Goal: Task Accomplishment & Management: Manage account settings

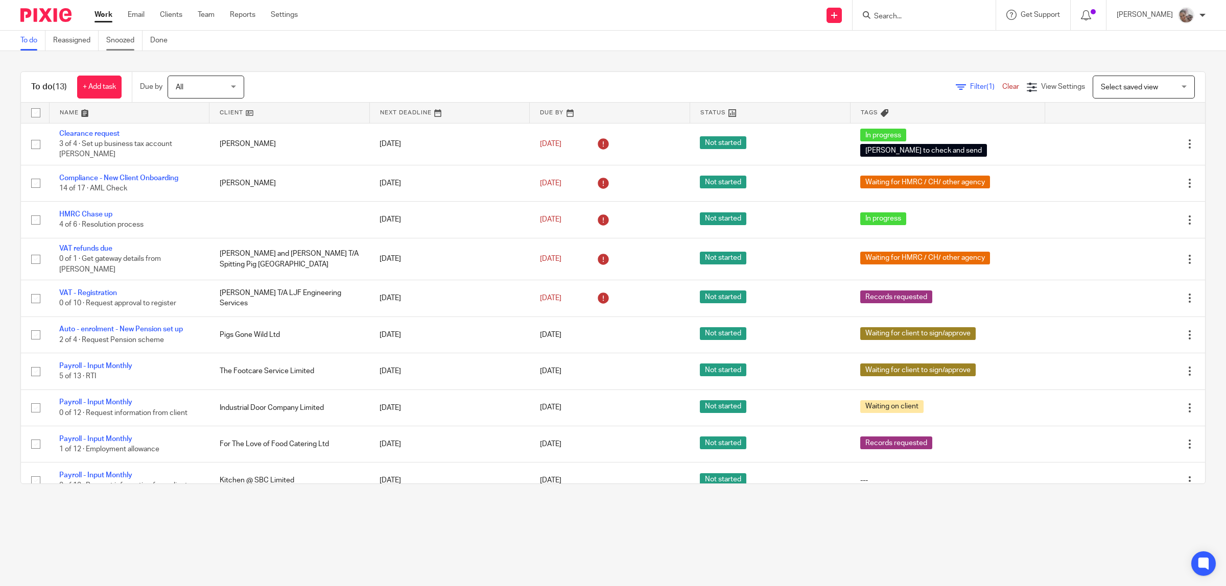
click at [123, 38] on link "Snoozed" at bounding box center [124, 41] width 36 height 20
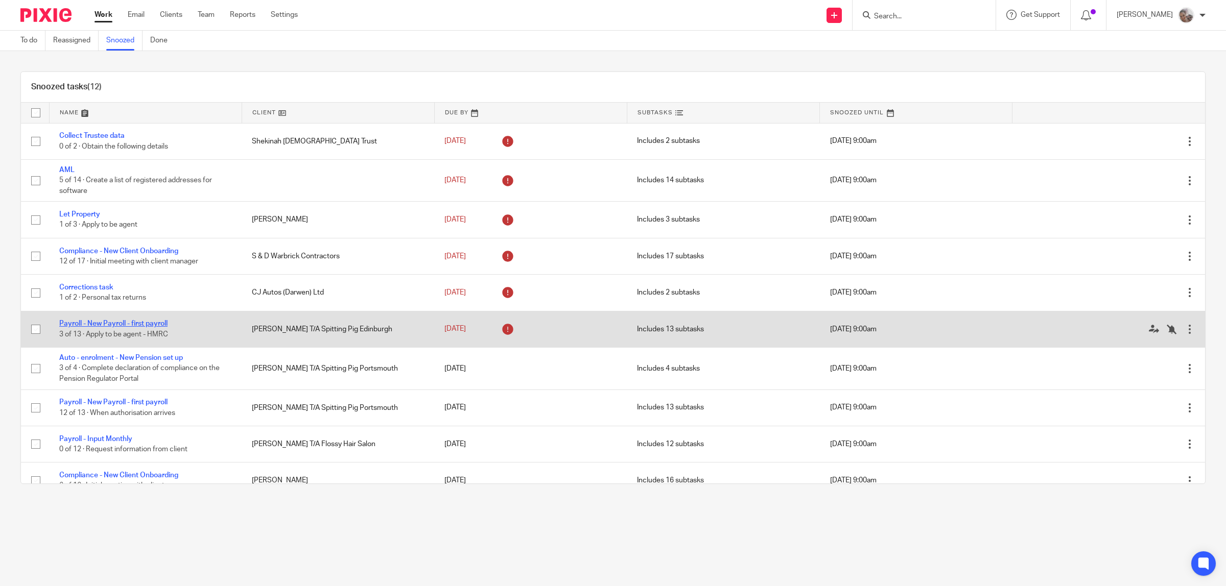
click at [129, 322] on link "Payroll - New Payroll - first payroll" at bounding box center [113, 323] width 108 height 7
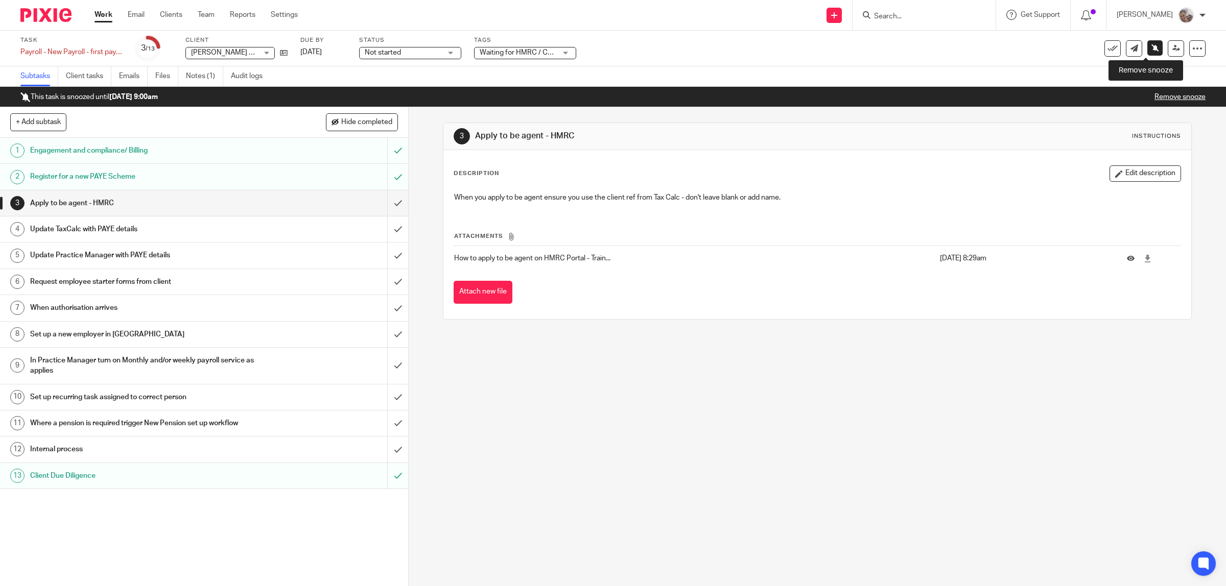
click at [1151, 48] on icon at bounding box center [1155, 48] width 8 height 8
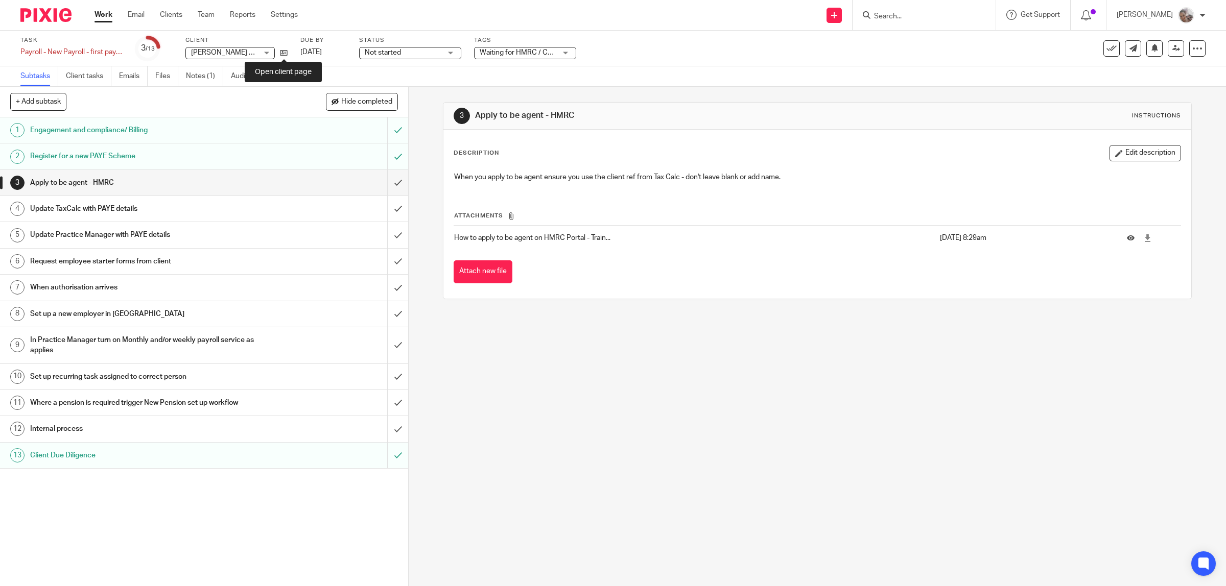
drag, startPoint x: 285, startPoint y: 52, endPoint x: 285, endPoint y: 45, distance: 7.2
click at [285, 52] on icon at bounding box center [284, 53] width 8 height 8
click at [381, 182] on input "submit" at bounding box center [204, 183] width 408 height 26
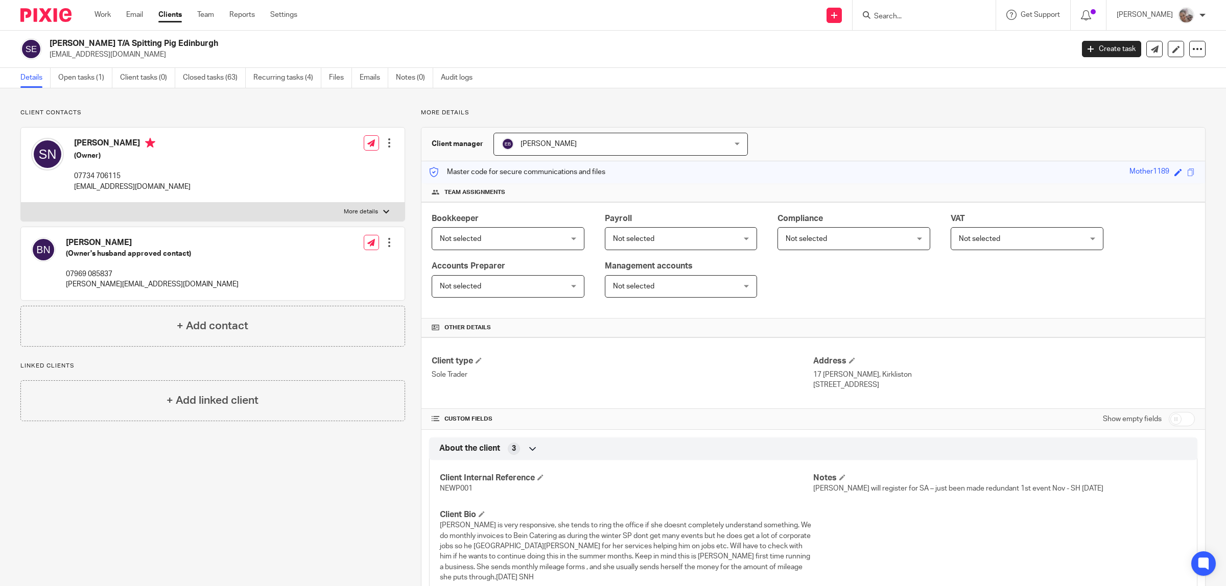
click at [1169, 419] on input "checkbox" at bounding box center [1182, 419] width 26 height 14
checkbox input "true"
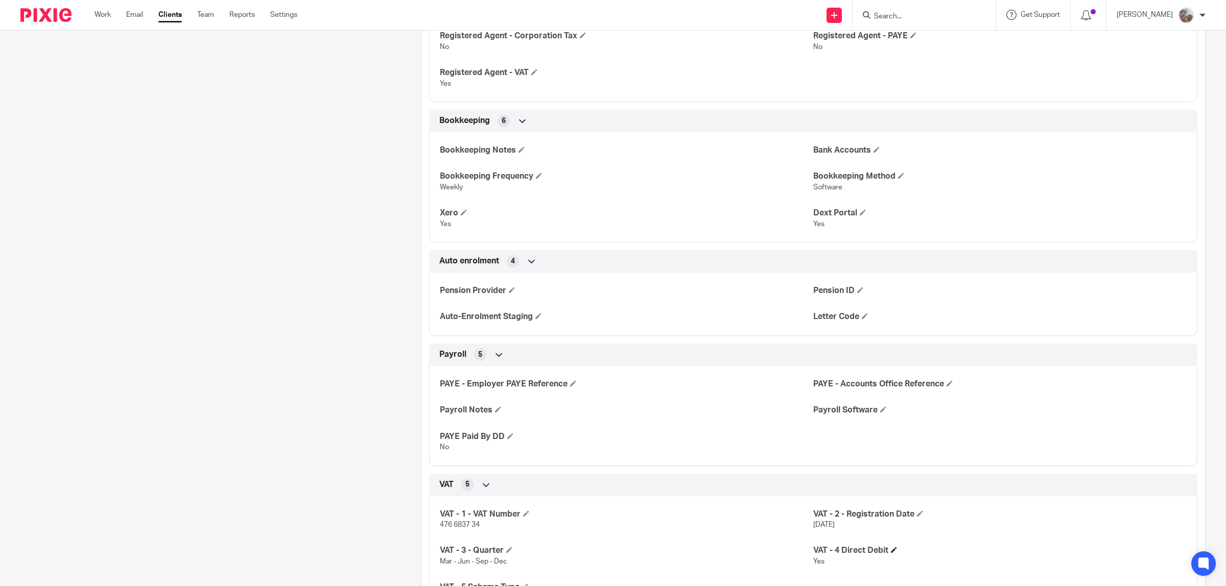
scroll to position [1149, 0]
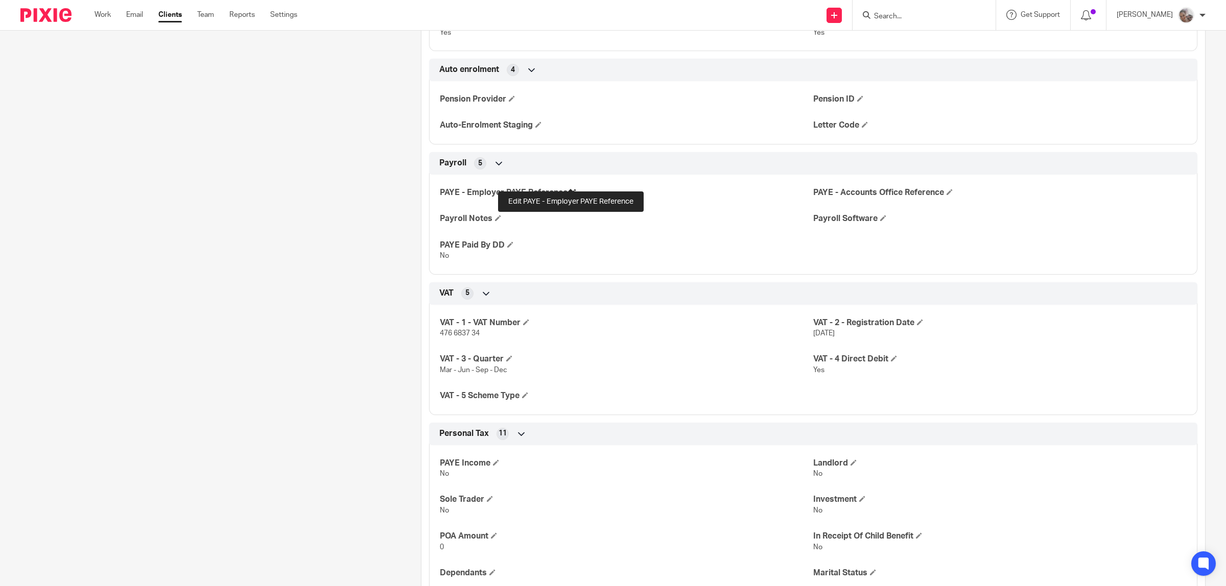
click at [571, 187] on h4 "PAYE - Employer PAYE Reference" at bounding box center [626, 192] width 373 height 11
click at [573, 189] on span at bounding box center [573, 192] width 6 height 6
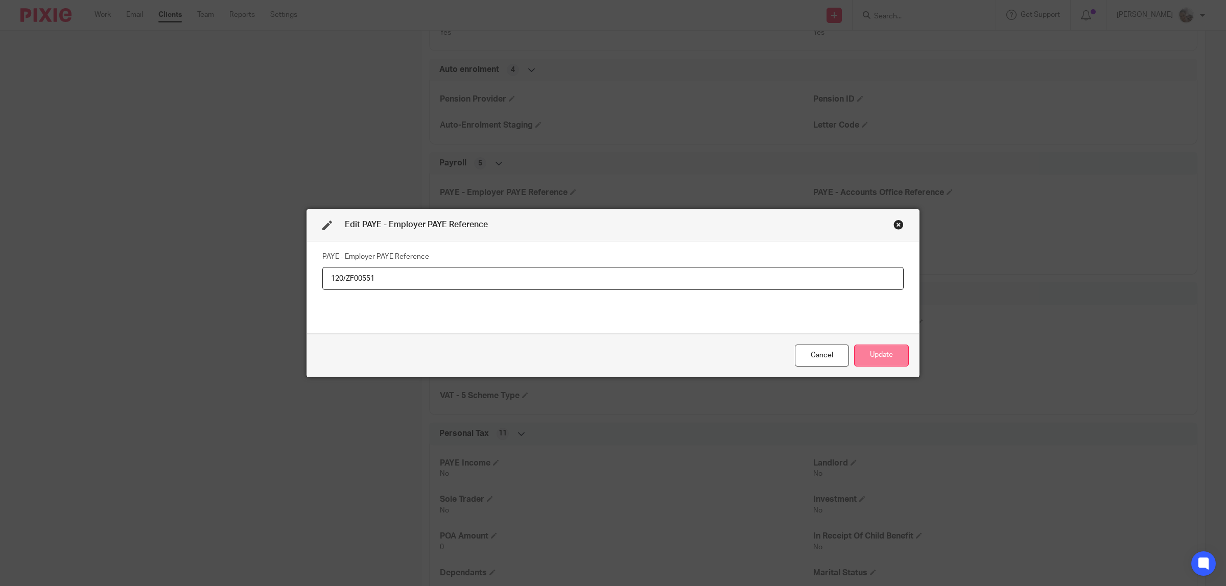
type input "120/ZF00551"
click at [854, 349] on button "Update" at bounding box center [881, 356] width 55 height 22
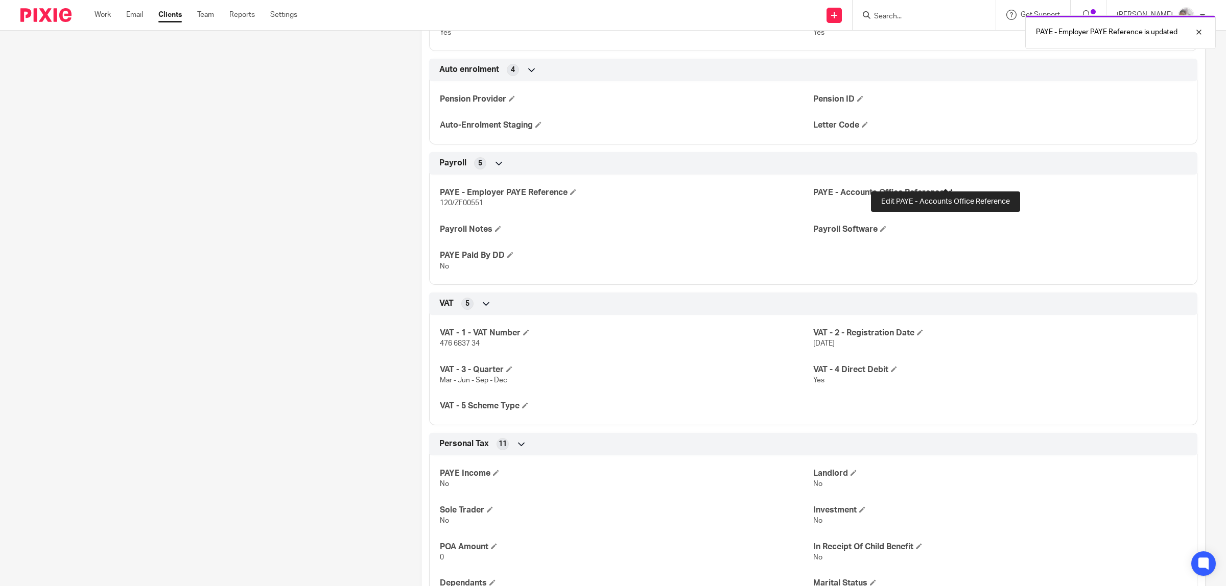
click at [946, 189] on span at bounding box center [949, 192] width 6 height 6
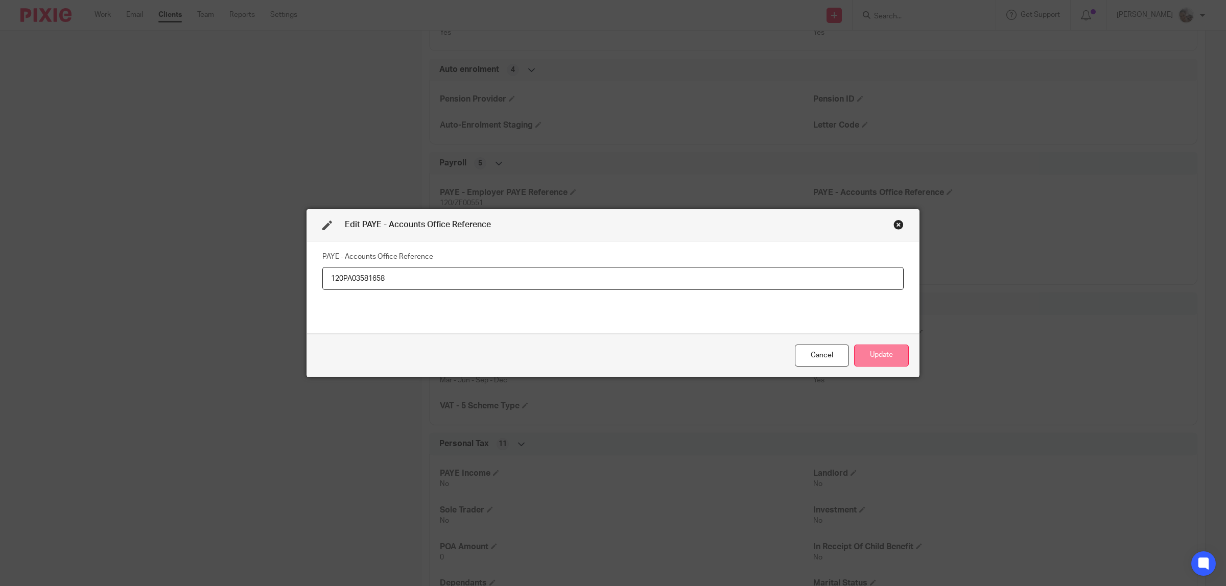
type input "120PA03581658"
click at [875, 355] on button "Update" at bounding box center [881, 356] width 55 height 22
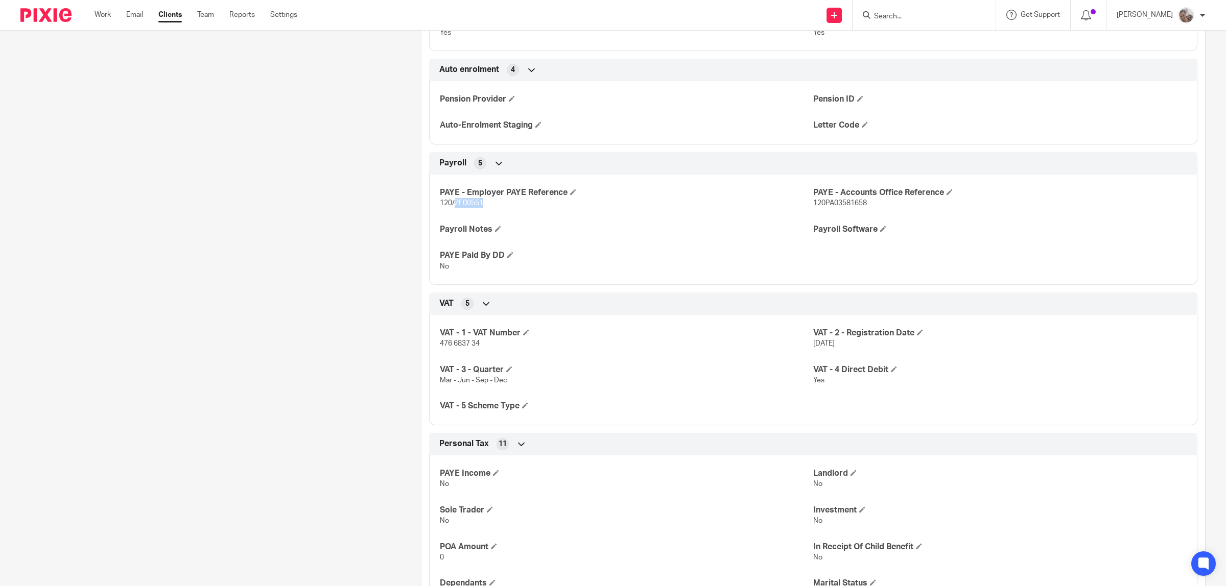
drag, startPoint x: 486, startPoint y: 200, endPoint x: 453, endPoint y: 195, distance: 33.5
click at [453, 198] on p "120/ZF00551" at bounding box center [626, 203] width 373 height 10
copy span "ZF00551"
drag, startPoint x: 837, startPoint y: 197, endPoint x: 806, endPoint y: 197, distance: 30.7
click at [813, 198] on p "120PA03581658" at bounding box center [999, 203] width 373 height 10
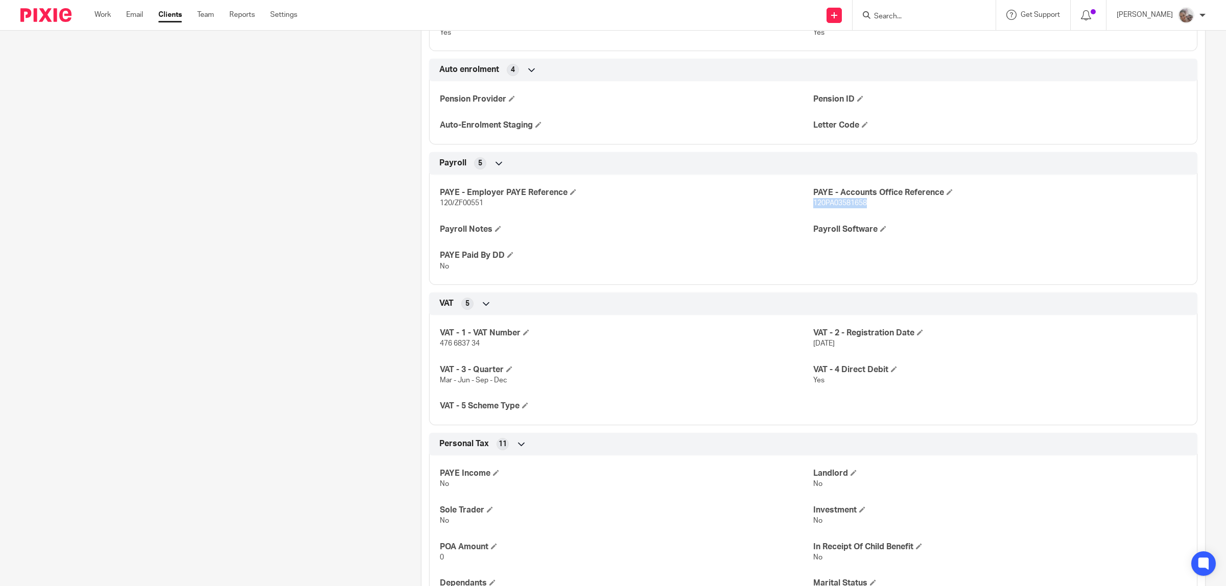
copy span "120PA03581658"
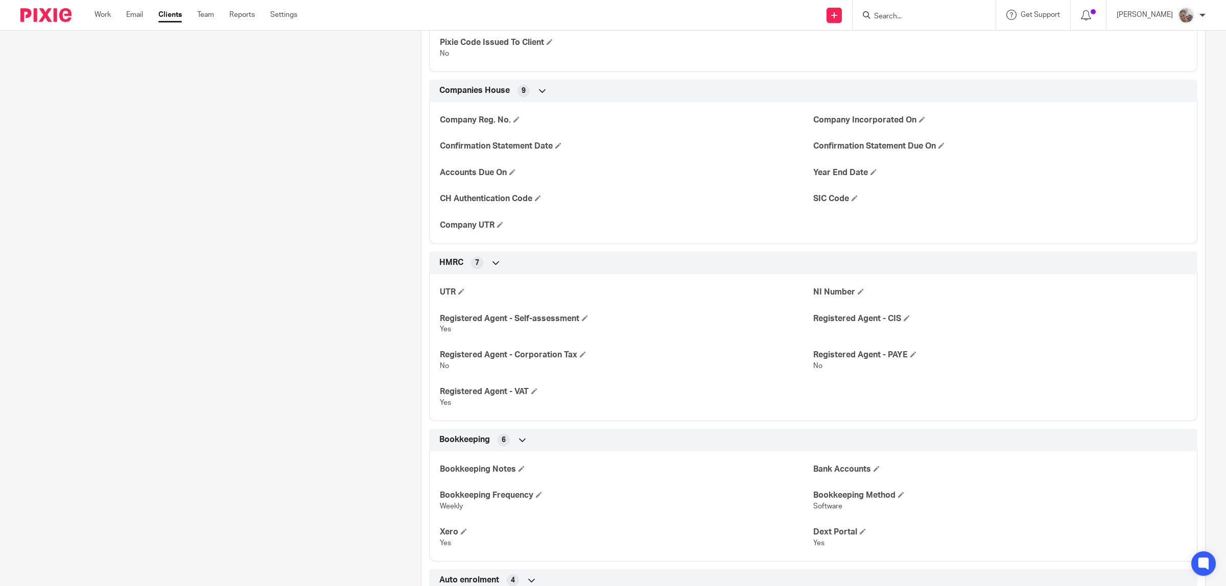
scroll to position [383, 0]
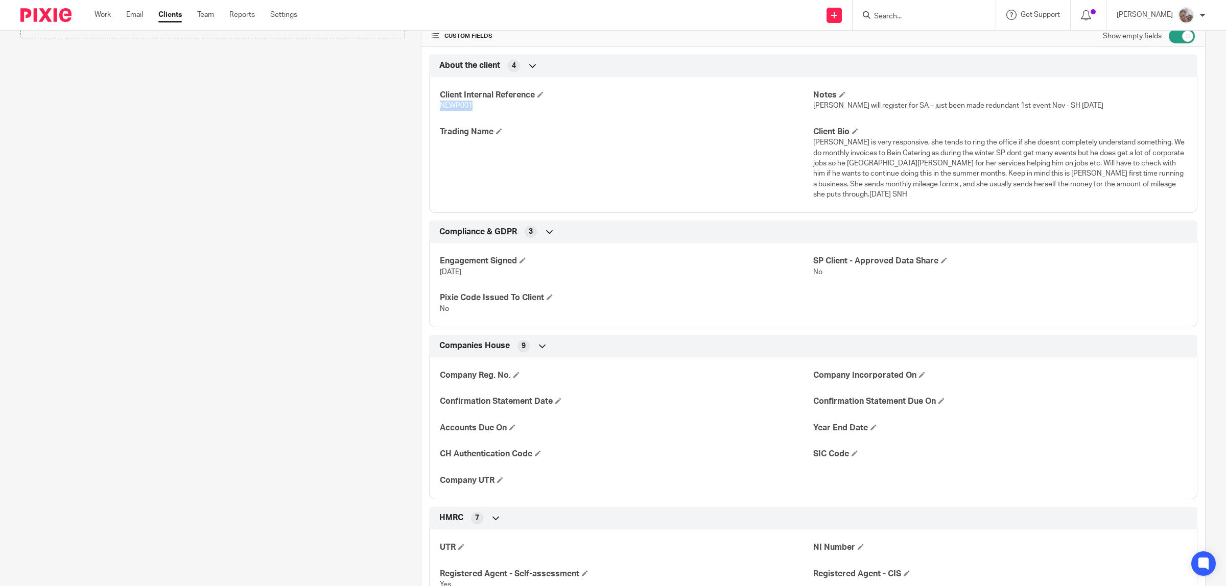
drag, startPoint x: 471, startPoint y: 103, endPoint x: 432, endPoint y: 113, distance: 41.0
click at [432, 113] on div "Client Internal Reference NEWP001 Notes Sheena will register for SA – just been…" at bounding box center [813, 141] width 768 height 144
copy span "NEWP001"
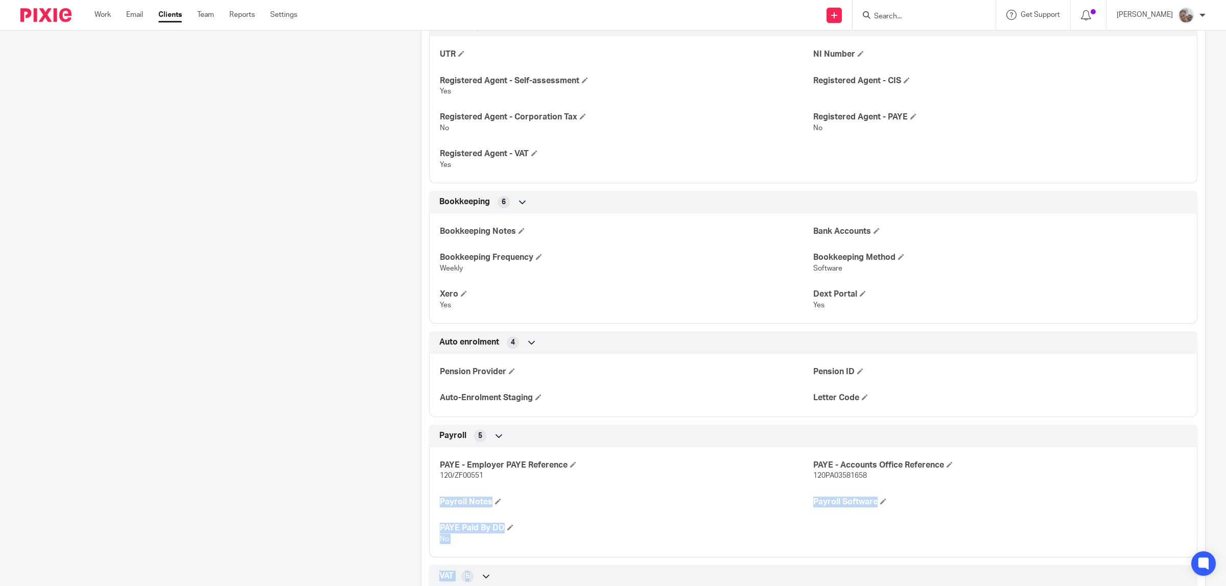
scroll to position [882, 0]
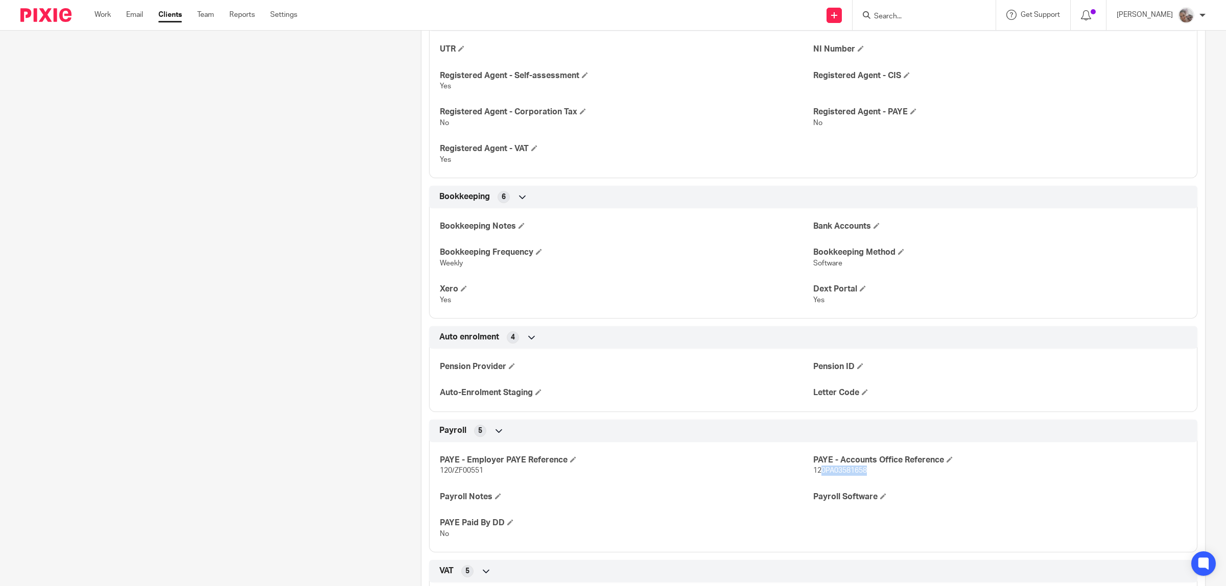
drag, startPoint x: 862, startPoint y: 578, endPoint x: 814, endPoint y: 461, distance: 126.9
click at [814, 466] on p "120PA03581658" at bounding box center [999, 471] width 373 height 10
click at [874, 468] on div "PAYE - Employer PAYE Reference 120/ZF00551 PAYE - Accounts Office Reference 120…" at bounding box center [813, 494] width 768 height 118
drag, startPoint x: 833, startPoint y: 462, endPoint x: 807, endPoint y: 461, distance: 25.6
click at [813, 466] on p "120PA03581658" at bounding box center [999, 471] width 373 height 10
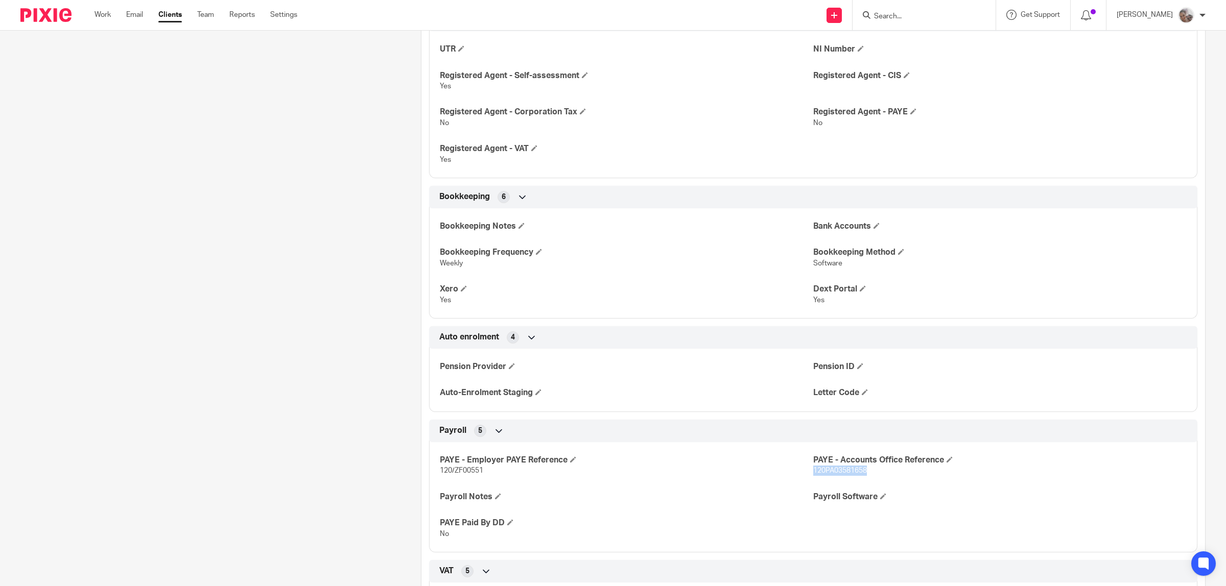
copy span "120PA03581658"
drag, startPoint x: 486, startPoint y: 464, endPoint x: 452, endPoint y: 461, distance: 33.8
click at [452, 466] on p "120/ZF00551" at bounding box center [626, 471] width 373 height 10
copy span "ZF00551"
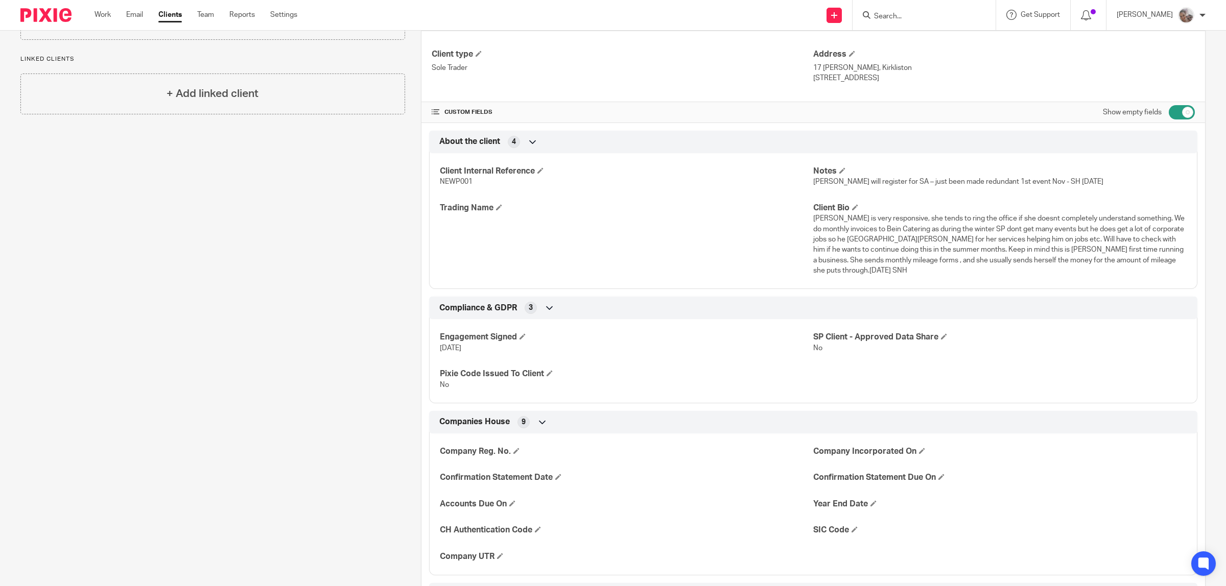
scroll to position [0, 0]
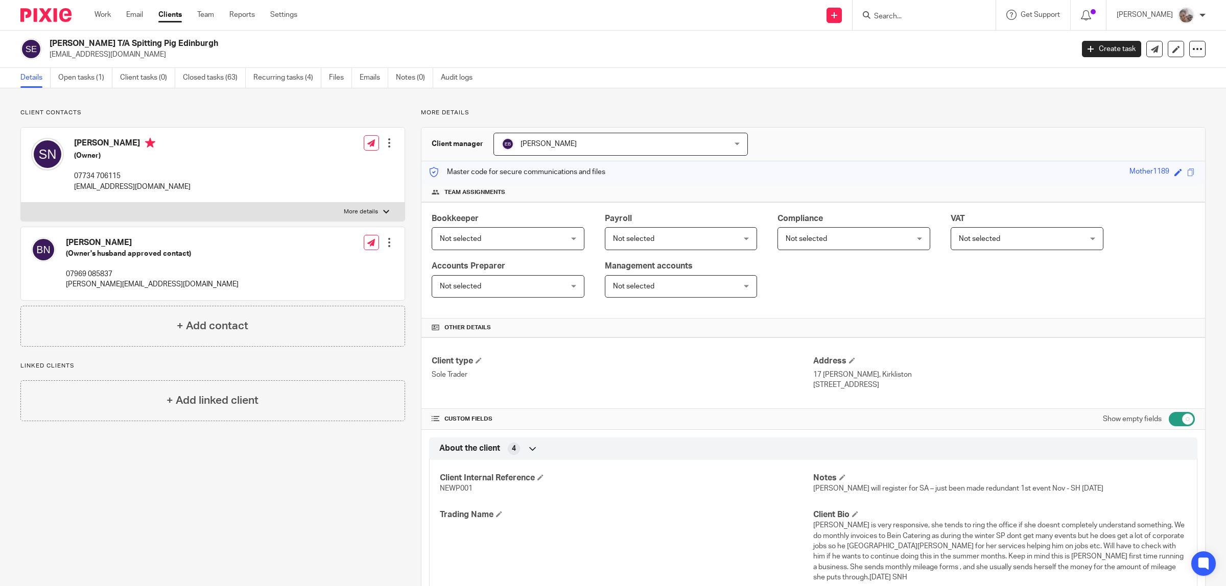
drag, startPoint x: 879, startPoint y: 374, endPoint x: 808, endPoint y: 373, distance: 71.0
click at [813, 373] on p "17 Buie Brae, Kirkliston" at bounding box center [1004, 375] width 382 height 10
copy p "17 Buie Brae, Kirkliston"
drag, startPoint x: 879, startPoint y: 386, endPoint x: 806, endPoint y: 384, distance: 73.1
click at [806, 384] on div "Client type Sole Trader Address 17 Buie Brae, Kirkliston Edinburgh, EH29 9FB" at bounding box center [813, 373] width 784 height 71
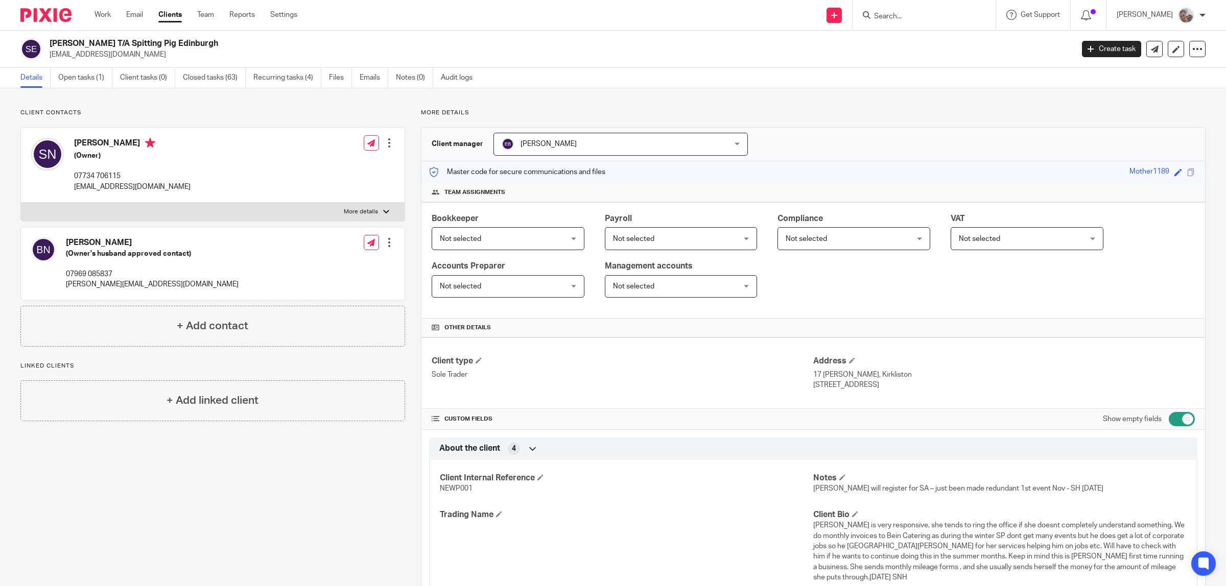
copy div "Address 17 Buie Brae, Kirkliston Edinburgh, EH29 9FB"
click at [894, 374] on p "17 [PERSON_NAME], Kirkliston" at bounding box center [1004, 375] width 382 height 10
drag, startPoint x: 845, startPoint y: 384, endPoint x: 803, endPoint y: 386, distance: 42.4
click at [803, 386] on div "Client type Sole Trader Address 17 Buie Brae, Kirkliston Edinburgh, EH29 9FB" at bounding box center [813, 373] width 784 height 71
drag, startPoint x: 917, startPoint y: 377, endPoint x: 898, endPoint y: 385, distance: 20.9
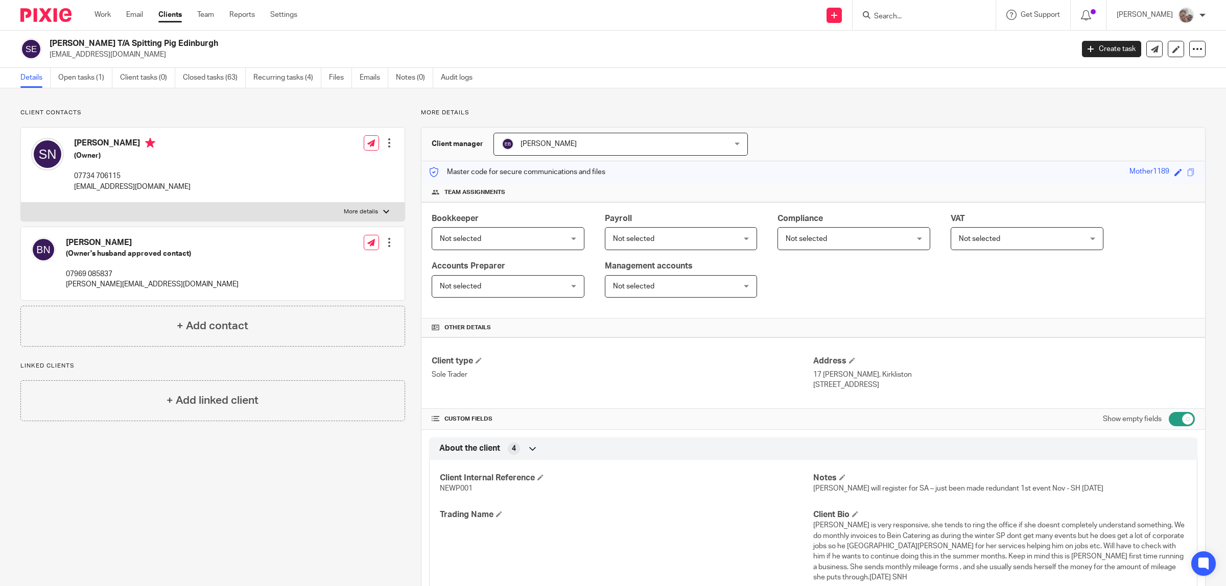
click at [917, 378] on p "17 [PERSON_NAME], Kirkliston" at bounding box center [1004, 375] width 382 height 10
click at [882, 387] on p "[STREET_ADDRESS]" at bounding box center [1004, 385] width 382 height 10
drag, startPoint x: 875, startPoint y: 389, endPoint x: 807, endPoint y: 389, distance: 67.9
click at [813, 389] on p "Edinburgh, EH29 9FB" at bounding box center [1004, 385] width 382 height 10
click at [107, 14] on link "Work" at bounding box center [102, 15] width 16 height 10
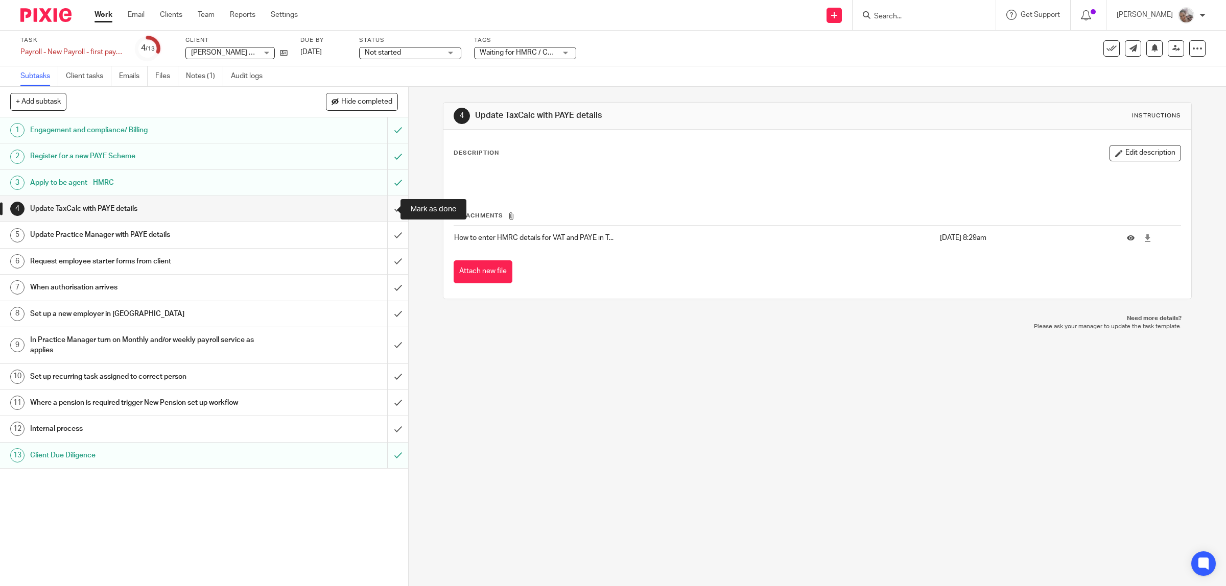
click at [388, 207] on input "submit" at bounding box center [204, 209] width 408 height 26
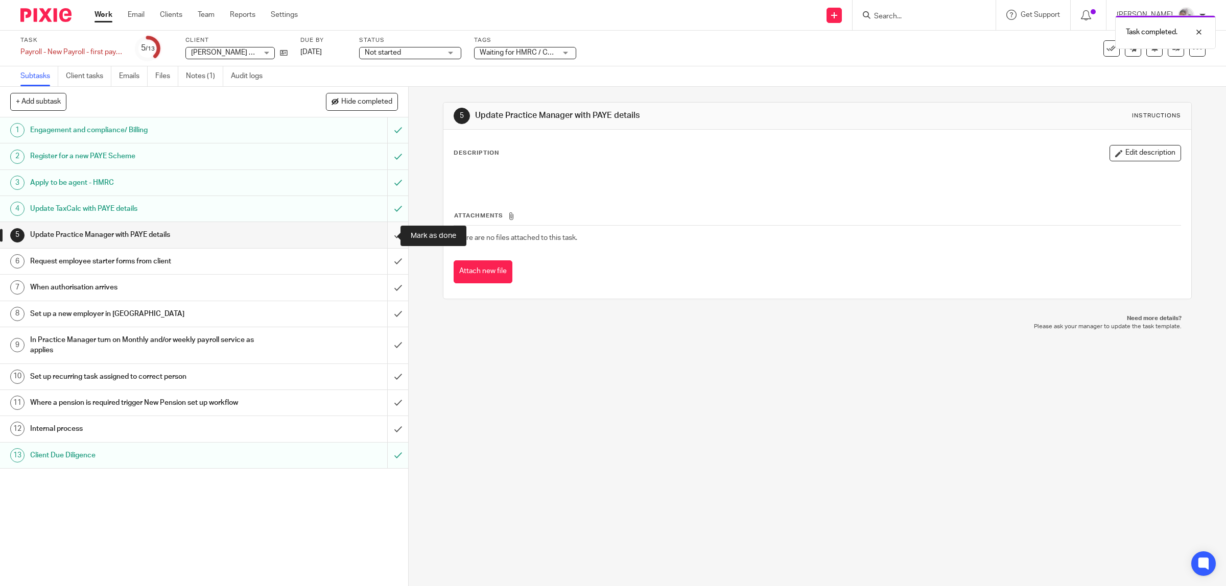
click at [387, 236] on input "submit" at bounding box center [204, 235] width 408 height 26
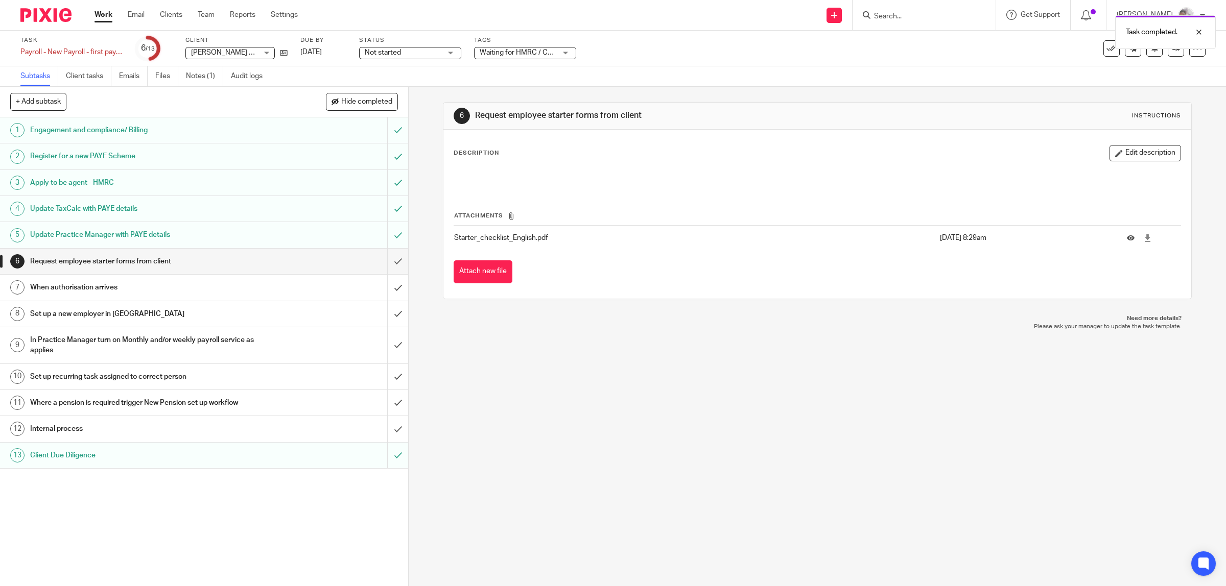
click at [229, 259] on h1 "Request employee starter forms from client" at bounding box center [145, 261] width 231 height 15
click at [382, 261] on input "submit" at bounding box center [204, 262] width 408 height 26
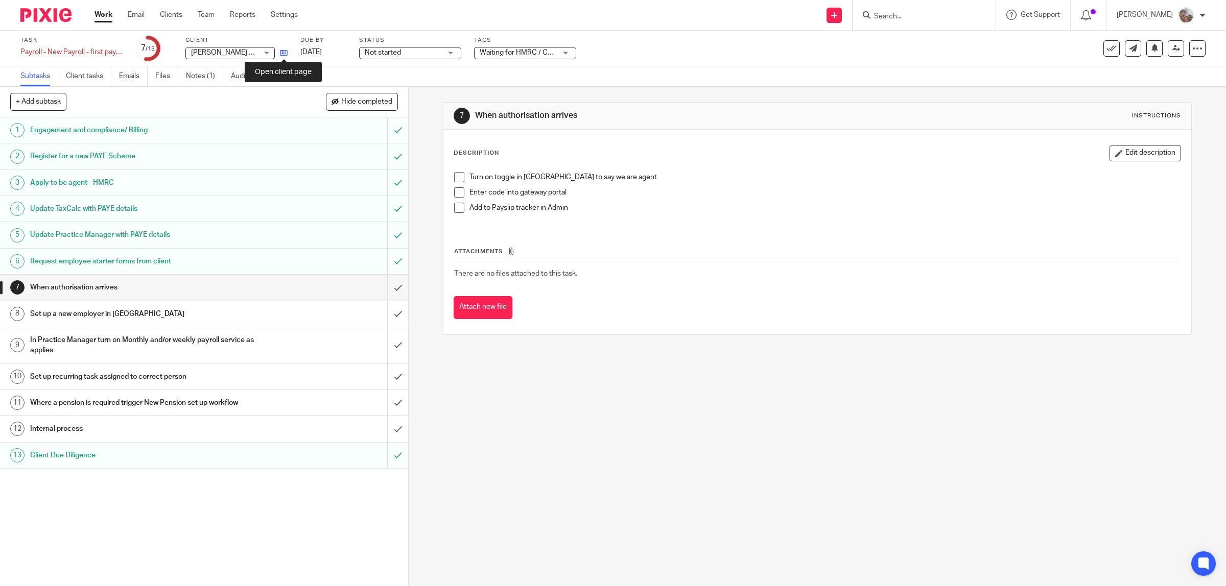
click at [285, 50] on icon at bounding box center [284, 53] width 8 height 8
click at [235, 318] on h1 "Set up a new employer in BrightPay" at bounding box center [145, 313] width 231 height 15
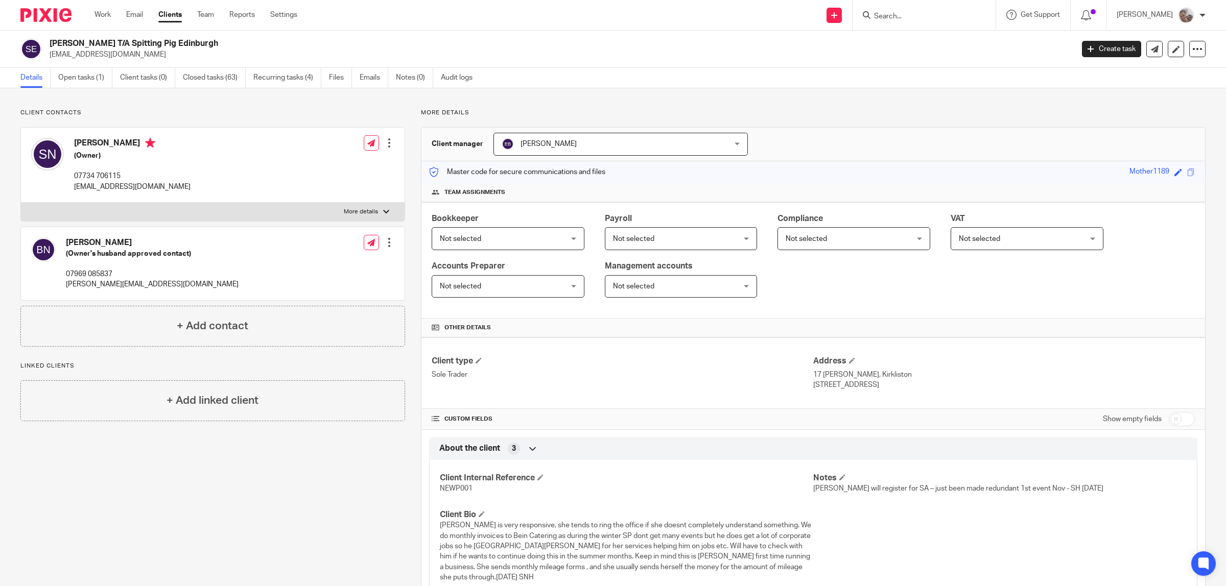
drag, startPoint x: 201, startPoint y: 44, endPoint x: 51, endPoint y: 44, distance: 149.7
click at [51, 44] on h2 "[PERSON_NAME] T/A Spitting Pig Edinburgh" at bounding box center [457, 43] width 814 height 11
copy h2 "[PERSON_NAME] T/A Spitting Pig Edinburgh"
drag, startPoint x: 883, startPoint y: 376, endPoint x: 807, endPoint y: 378, distance: 75.6
click at [813, 378] on p "17 [PERSON_NAME], Kirkliston" at bounding box center [1004, 375] width 382 height 10
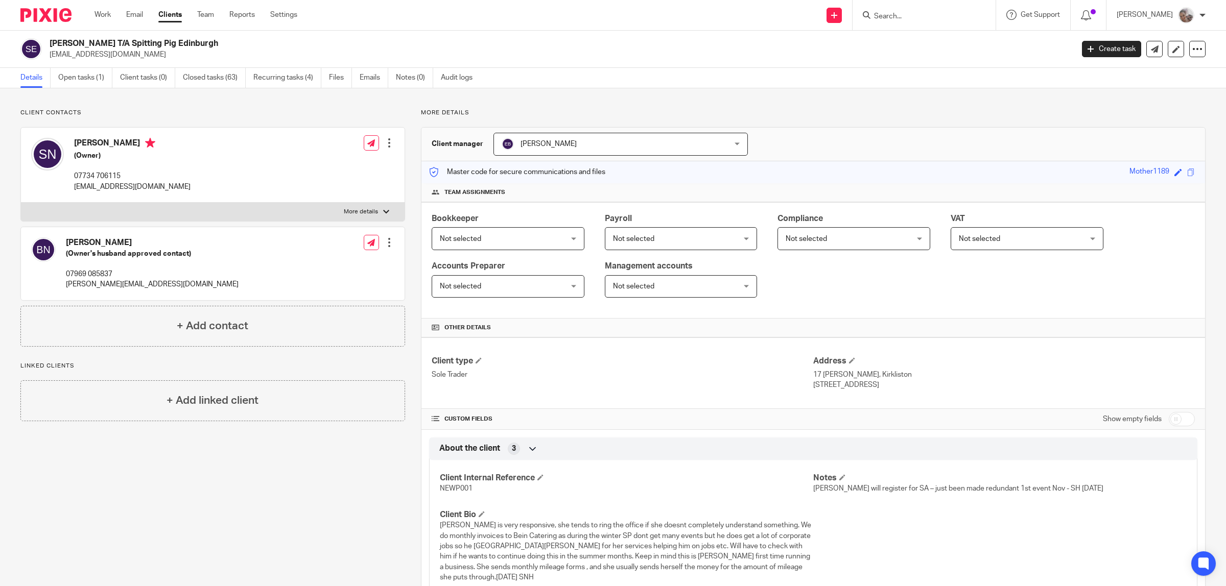
copy p "17 [PERSON_NAME], Kirkliston"
drag, startPoint x: 884, startPoint y: 386, endPoint x: 808, endPoint y: 386, distance: 75.6
click at [813, 386] on p "Edinburgh, EH29 9FB" at bounding box center [1004, 385] width 382 height 10
copy p "Edinburgh, EH29 9FB"
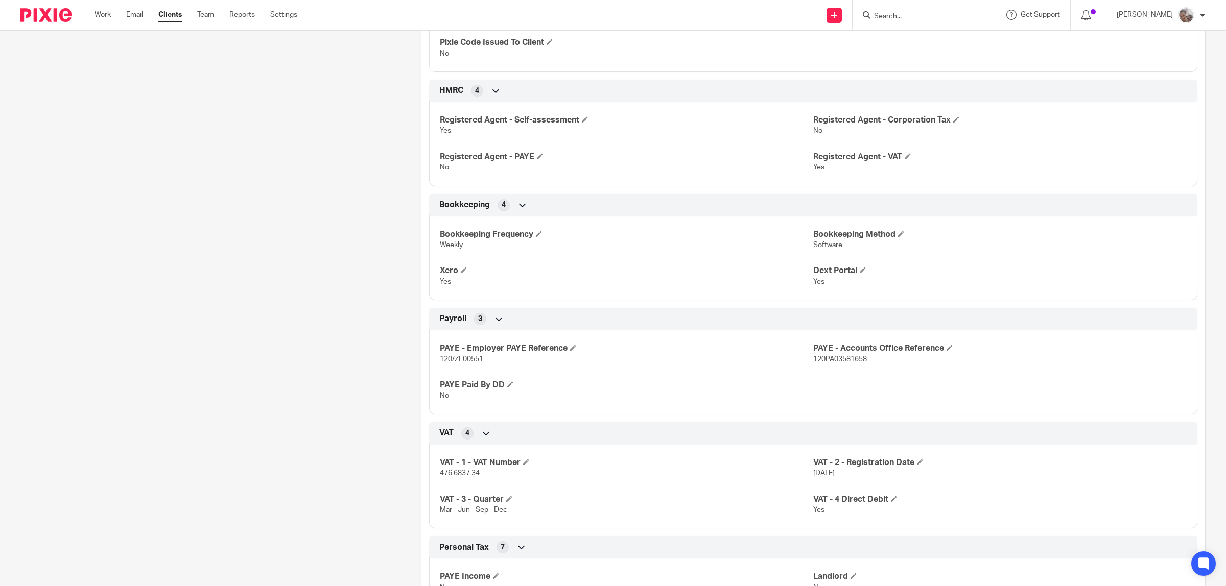
scroll to position [766, 0]
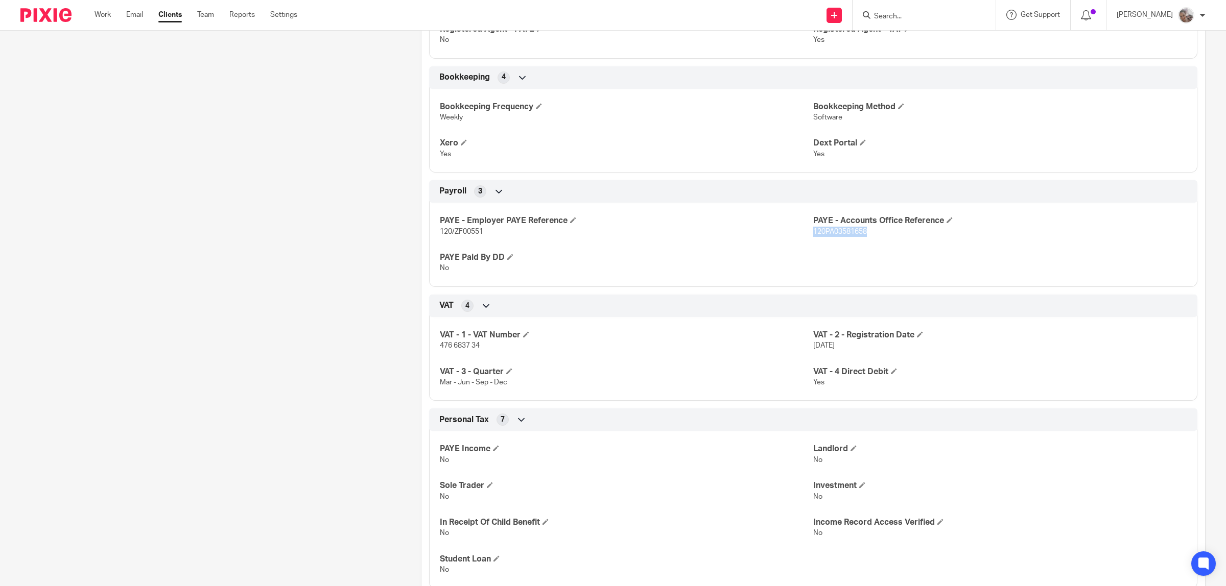
drag, startPoint x: 863, startPoint y: 222, endPoint x: 807, endPoint y: 224, distance: 56.2
click at [813, 227] on p "120PA03581658" at bounding box center [999, 232] width 373 height 10
copy span "120PA03581658"
drag, startPoint x: 486, startPoint y: 221, endPoint x: 452, endPoint y: 221, distance: 34.2
click at [452, 227] on p "120/ZF00551" at bounding box center [626, 232] width 373 height 10
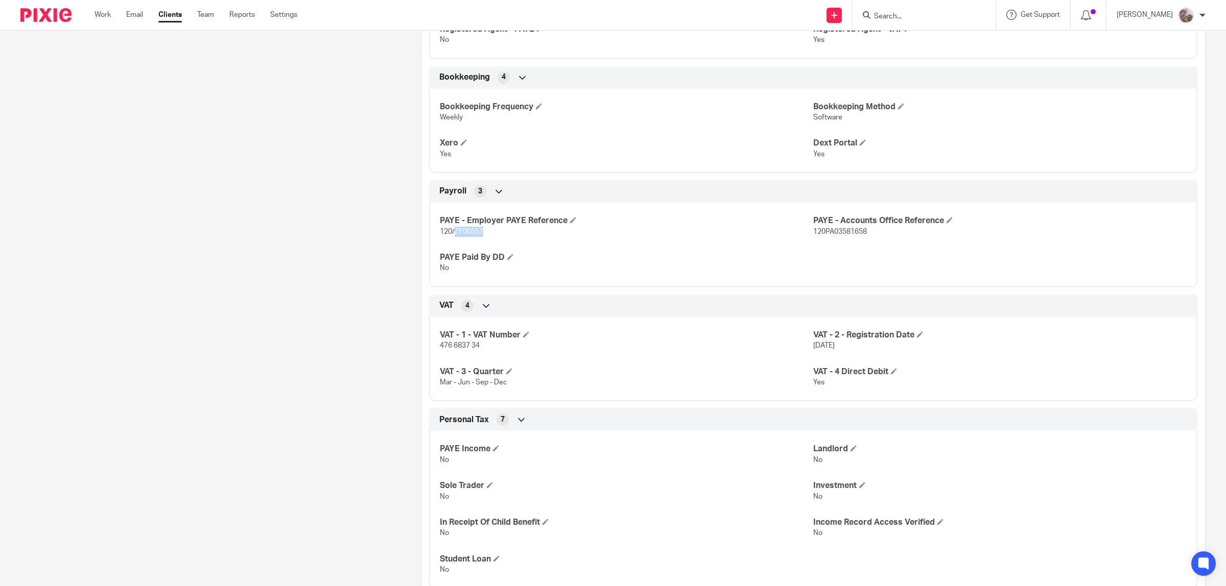
copy span "ZF00551"
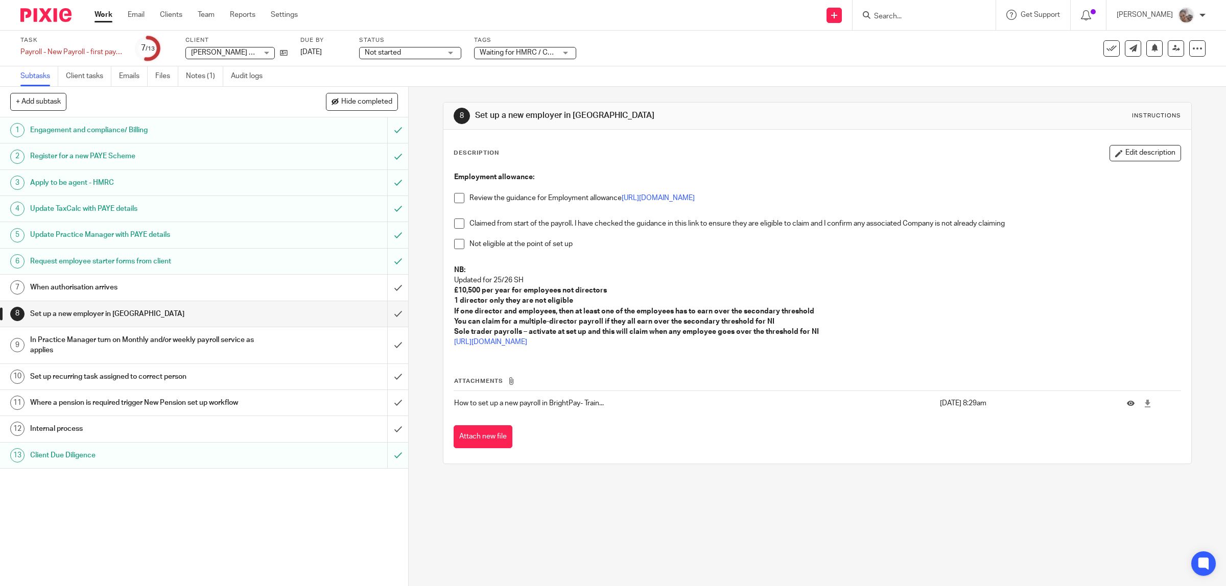
click at [456, 200] on span at bounding box center [459, 198] width 10 height 10
click at [454, 200] on span at bounding box center [459, 198] width 10 height 10
click at [454, 197] on span at bounding box center [459, 198] width 10 height 10
click at [454, 225] on span at bounding box center [459, 224] width 10 height 10
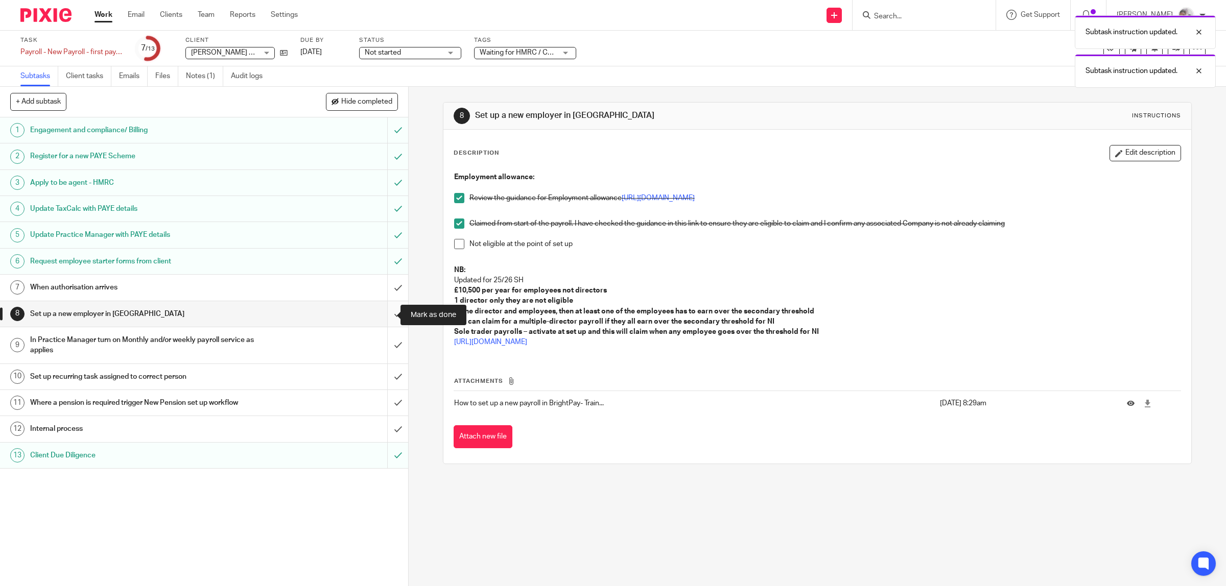
click at [386, 312] on input "submit" at bounding box center [204, 314] width 408 height 26
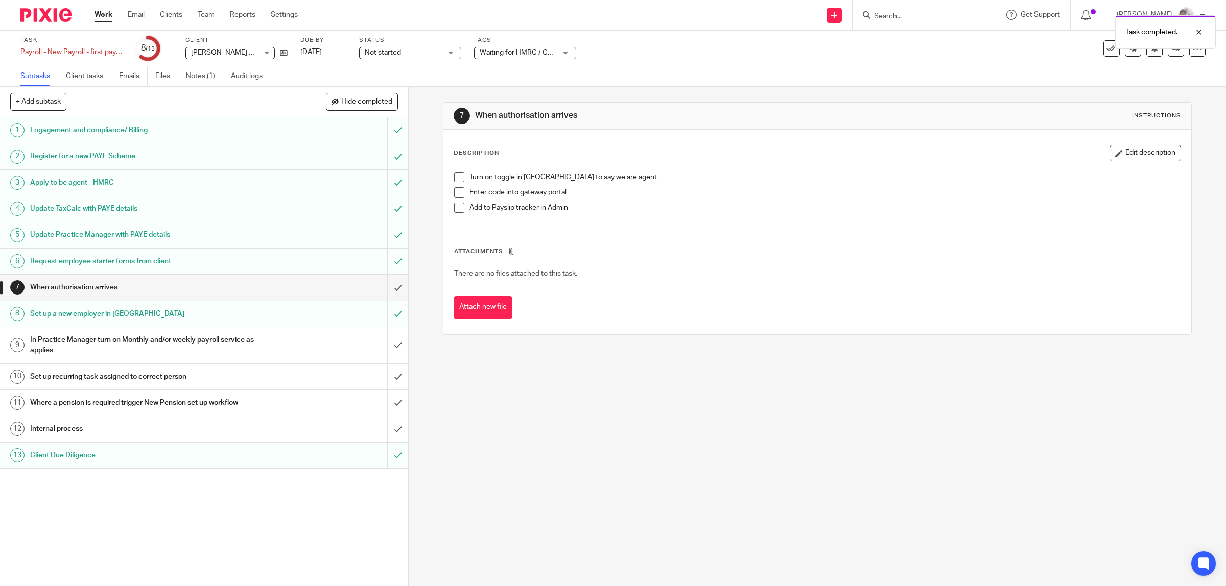
click at [224, 348] on h1 "In Practice Manager turn on Monthly and/or weekly payroll service as applies" at bounding box center [145, 346] width 231 height 26
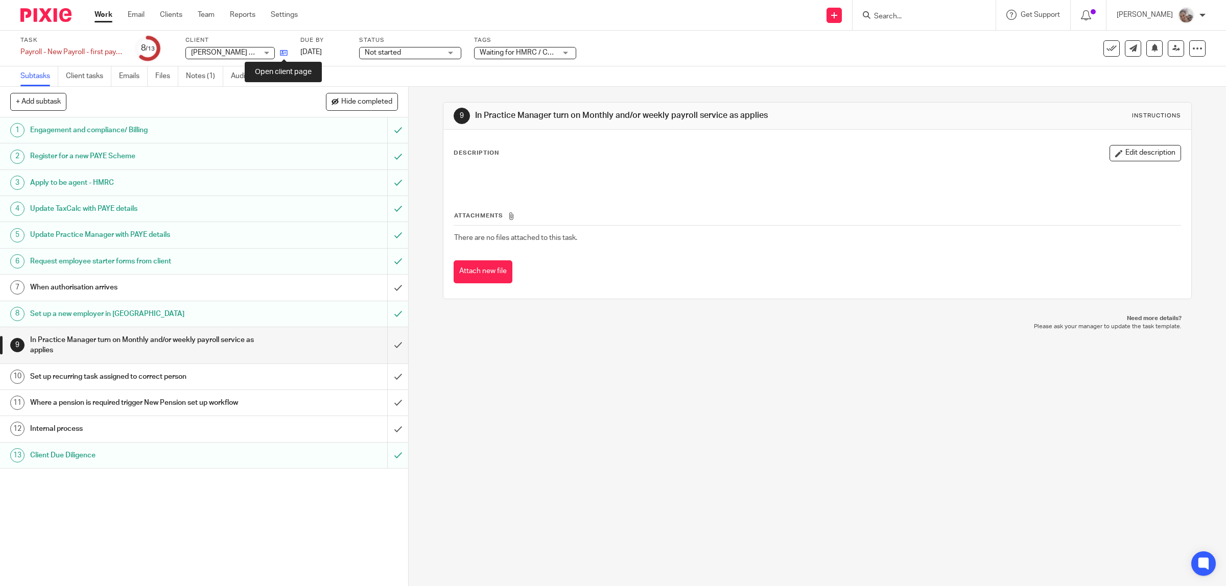
click at [280, 50] on icon at bounding box center [284, 53] width 8 height 8
click at [386, 346] on input "submit" at bounding box center [204, 345] width 408 height 36
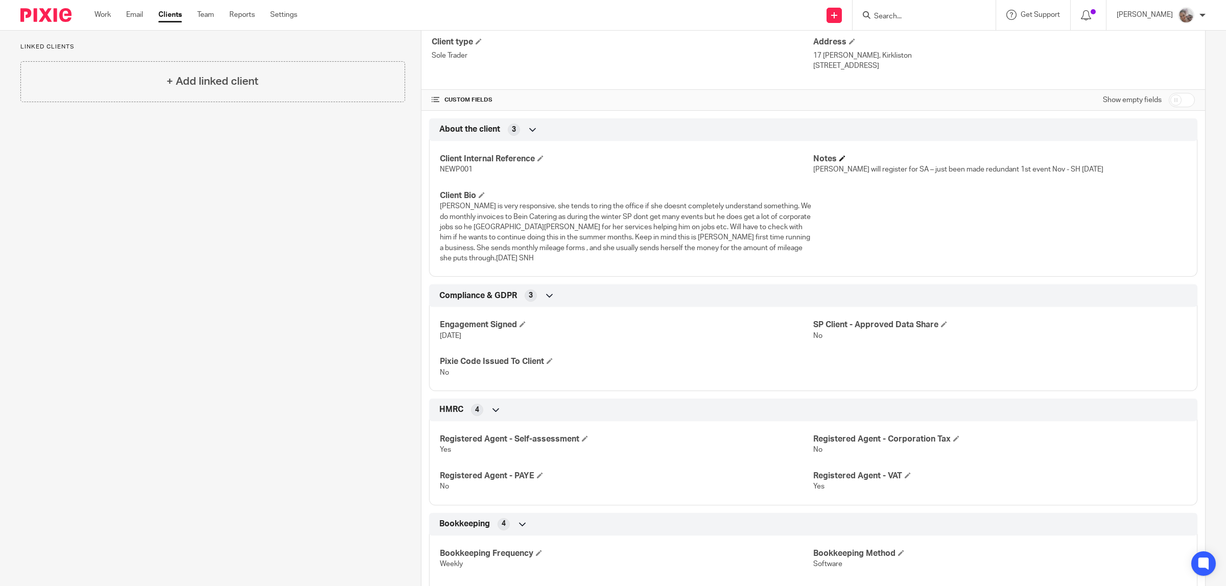
scroll to position [255, 0]
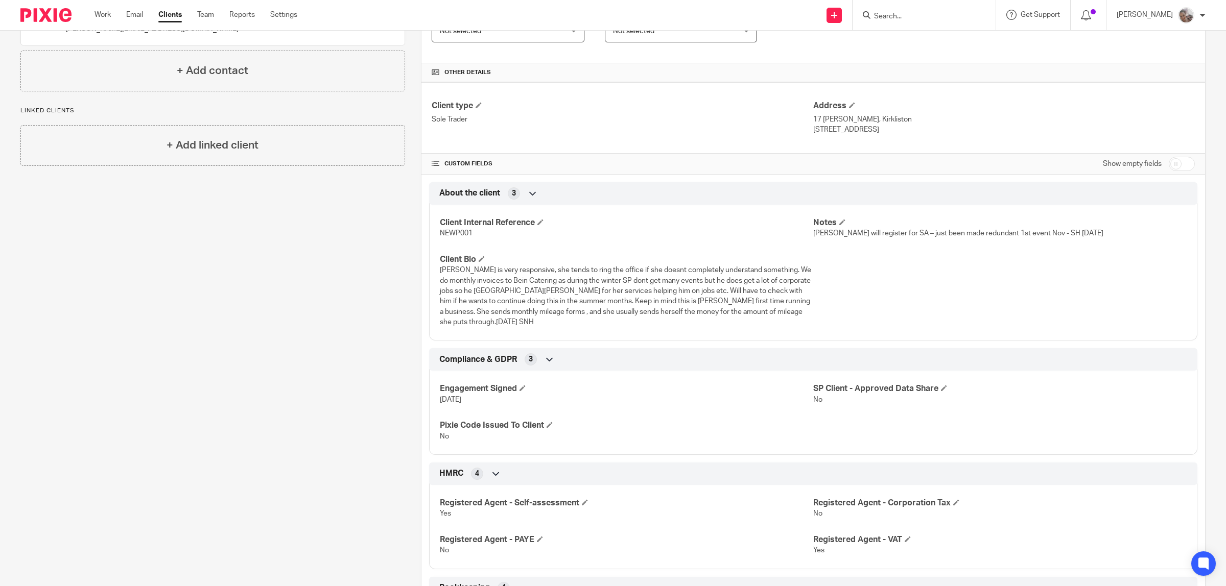
click at [1169, 167] on input "checkbox" at bounding box center [1182, 164] width 26 height 14
checkbox input "true"
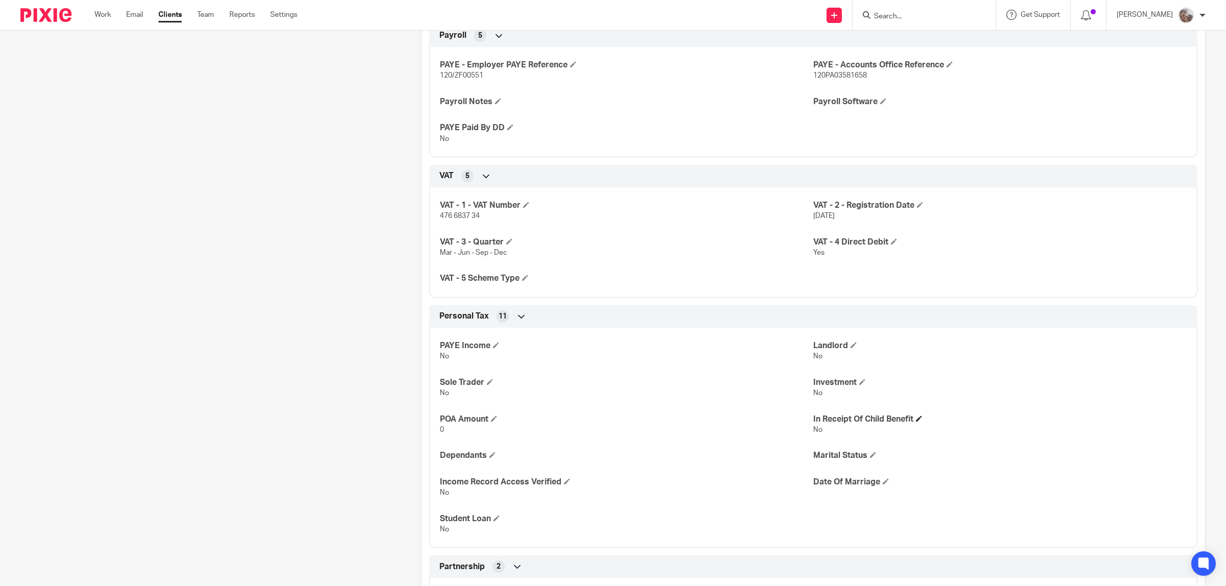
scroll to position [1788, 0]
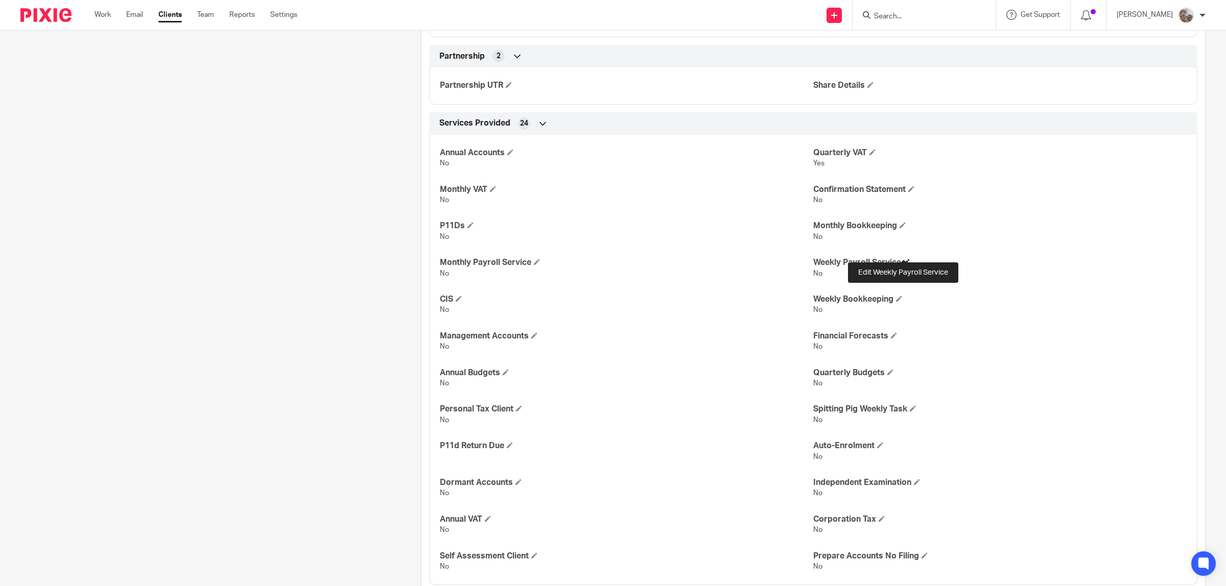
click at [904, 259] on span at bounding box center [907, 262] width 6 height 6
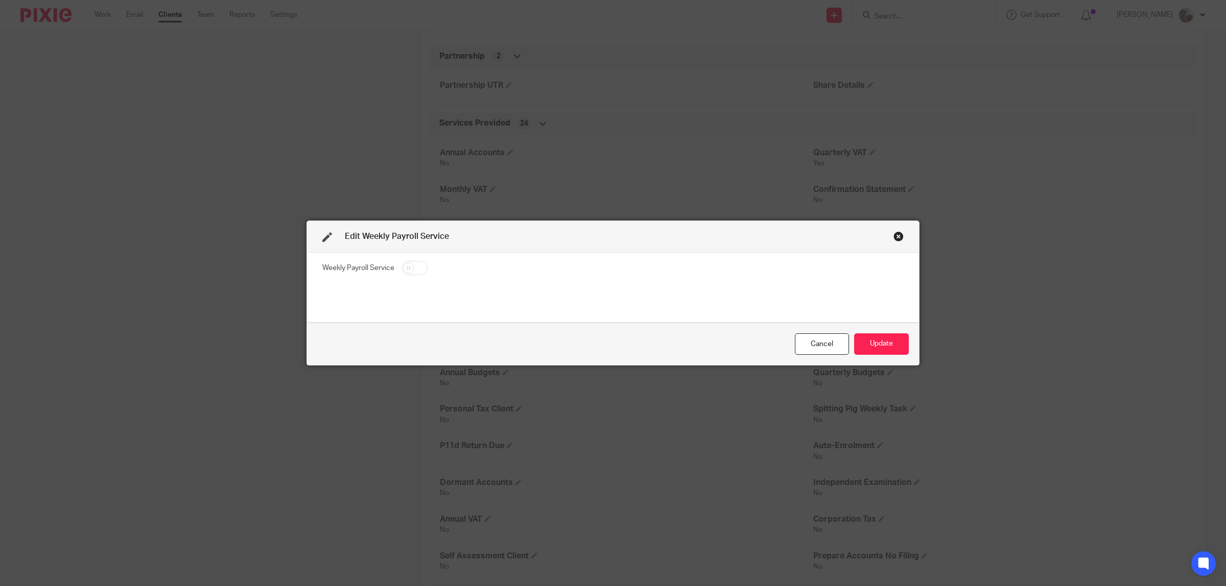
click at [395, 266] on fieldset "Weekly Payroll Service" at bounding box center [612, 270] width 581 height 18
click at [401, 267] on input "checkbox" at bounding box center [414, 268] width 26 height 14
click at [409, 270] on input "checkbox" at bounding box center [414, 268] width 26 height 14
checkbox input "true"
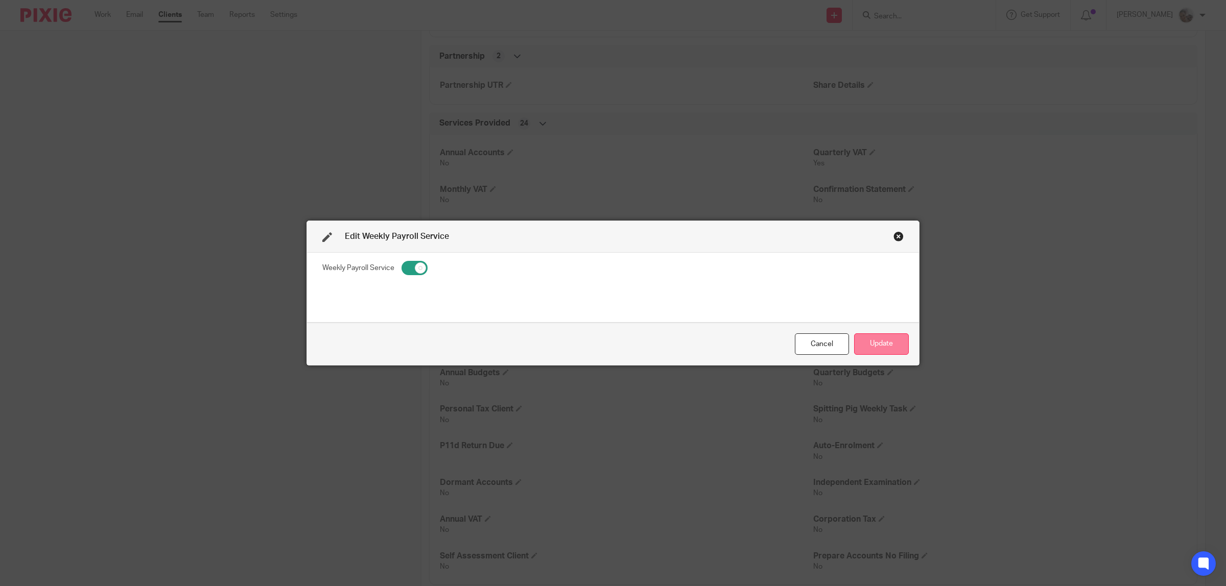
click at [867, 343] on button "Update" at bounding box center [881, 345] width 55 height 22
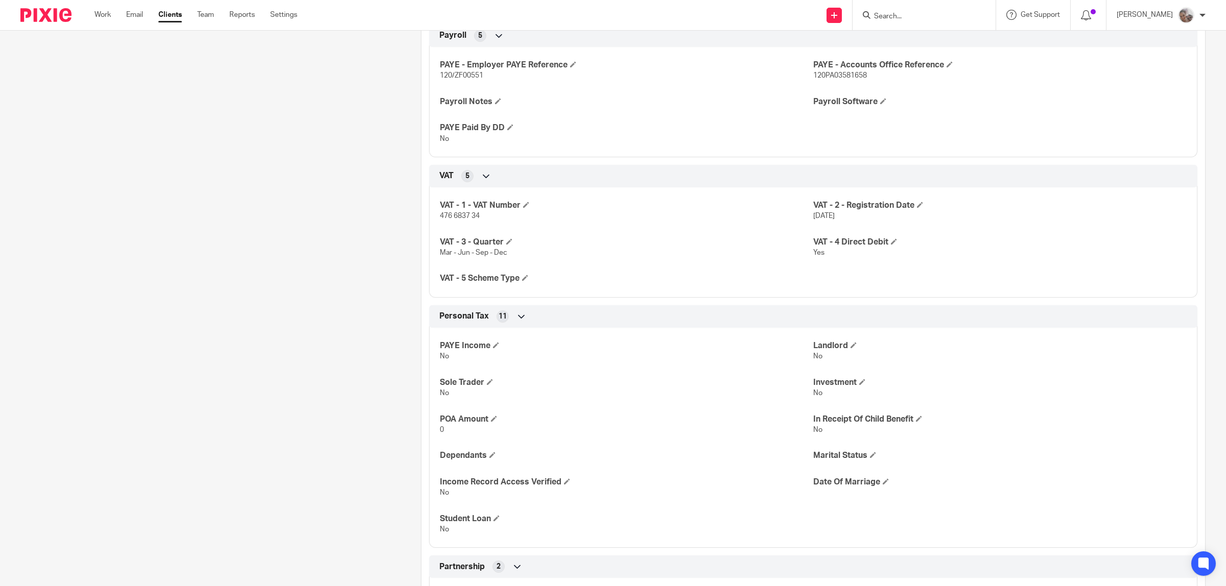
scroll to position [1085, 0]
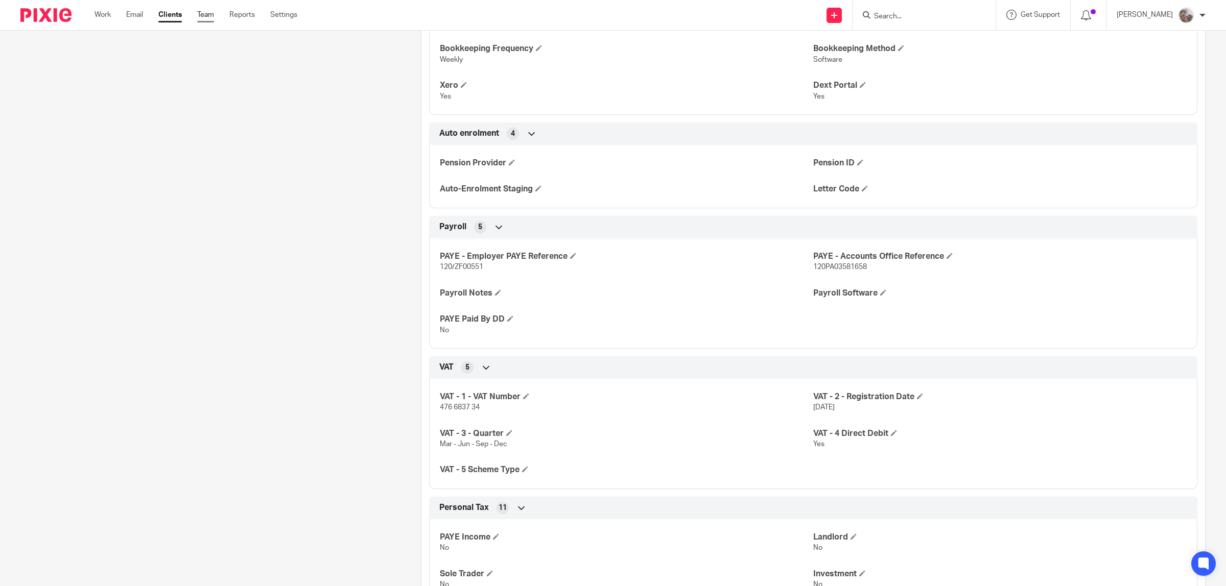
click at [212, 16] on link "Team" at bounding box center [205, 15] width 17 height 10
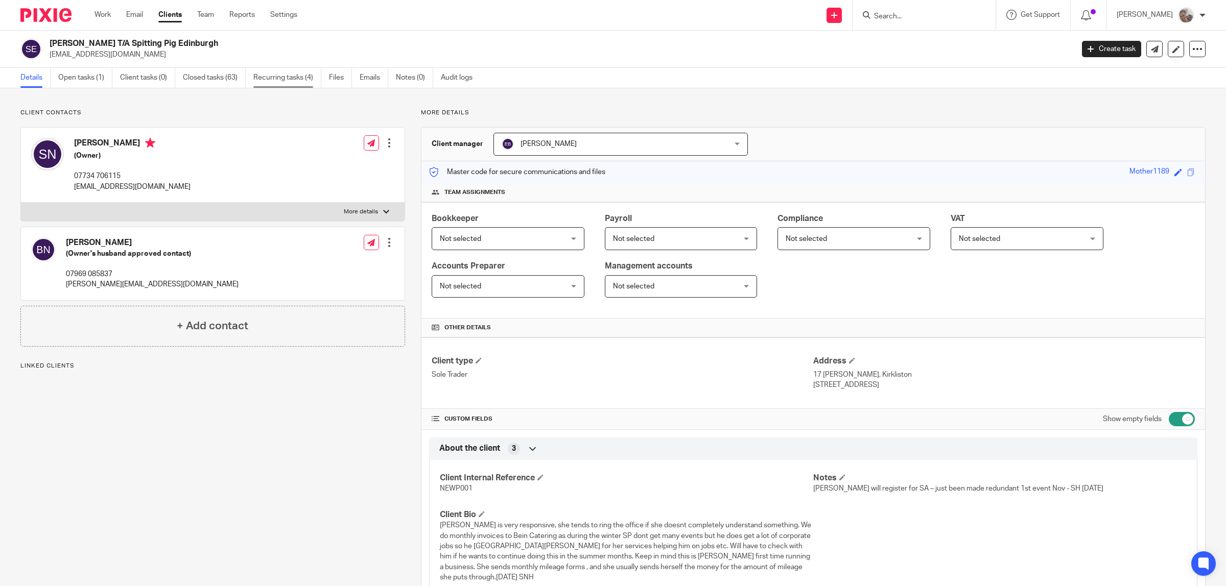
click at [275, 75] on link "Recurring tasks (4)" at bounding box center [287, 78] width 68 height 20
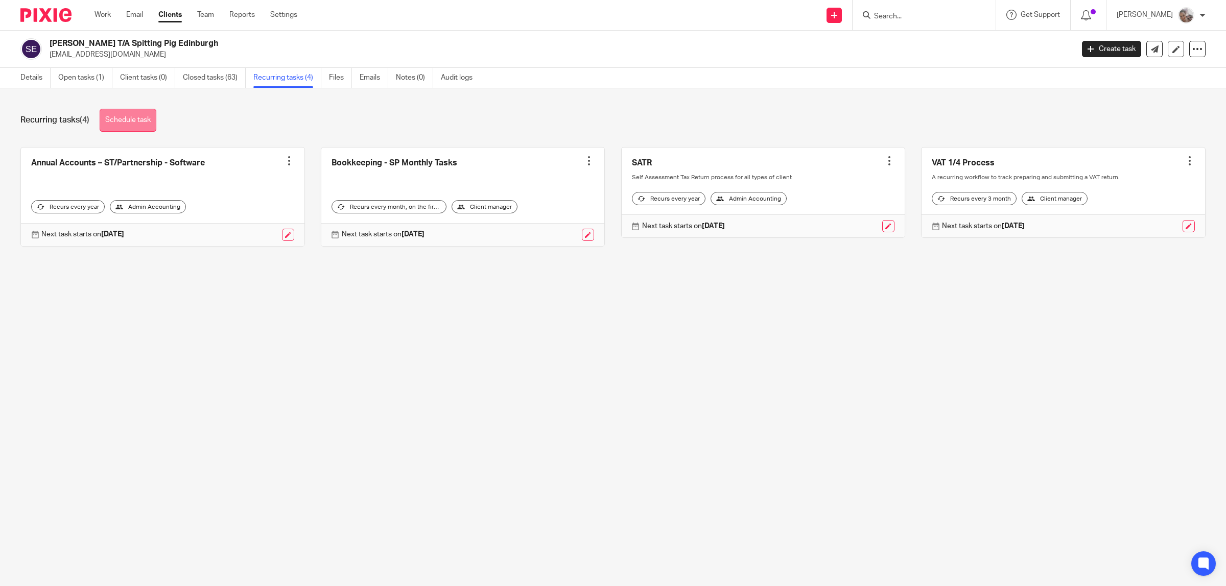
click at [125, 117] on link "Schedule task" at bounding box center [128, 120] width 57 height 23
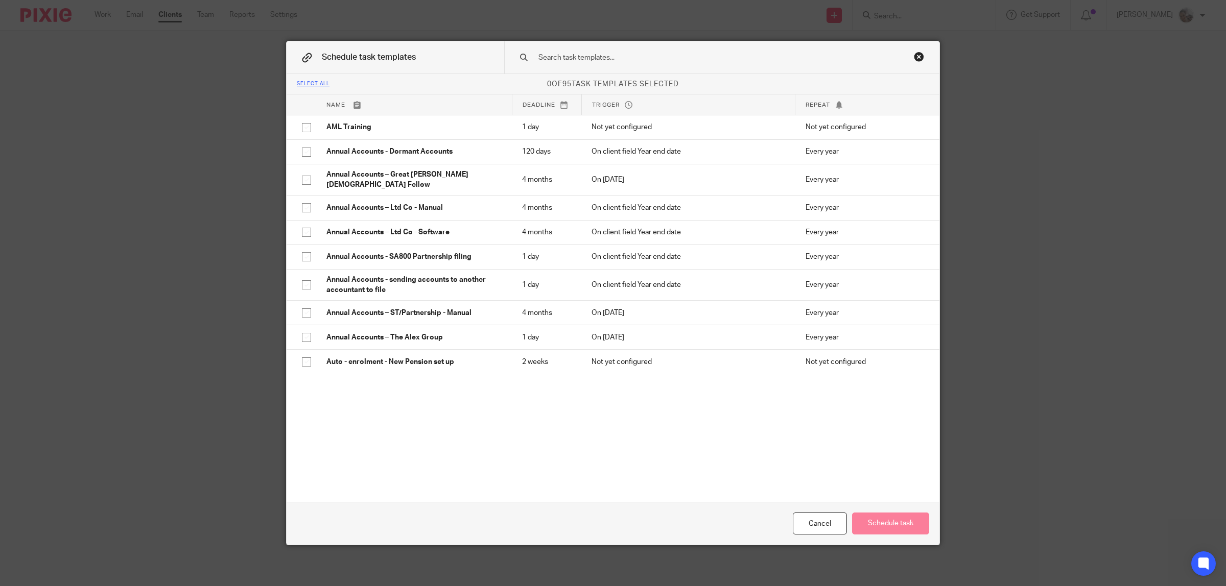
click at [599, 60] on input "text" at bounding box center [705, 57] width 337 height 11
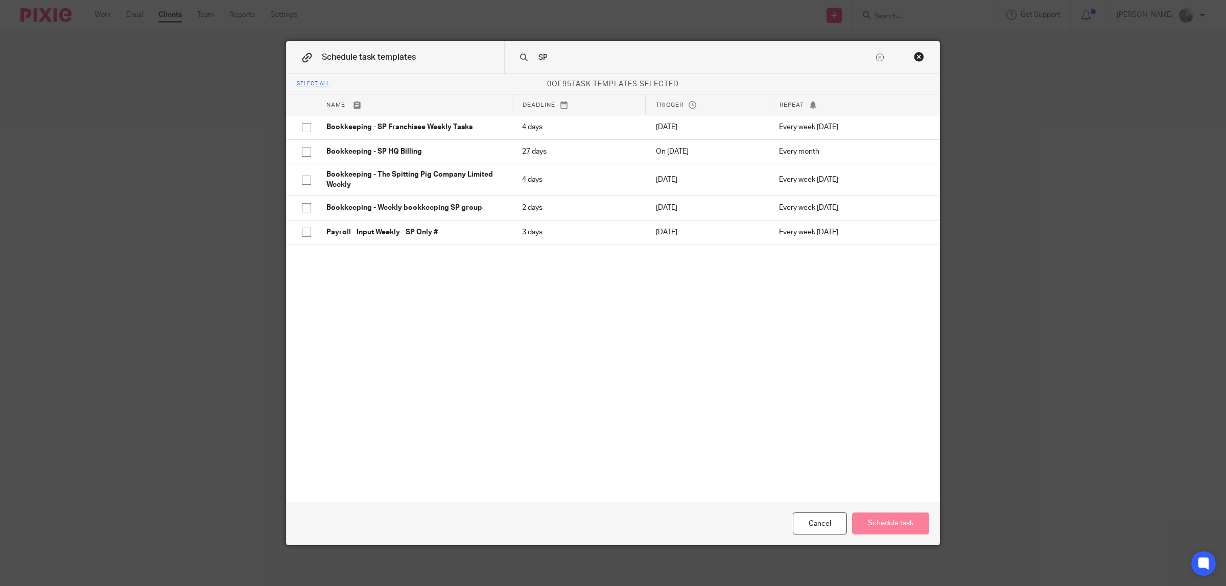
type input "SP"
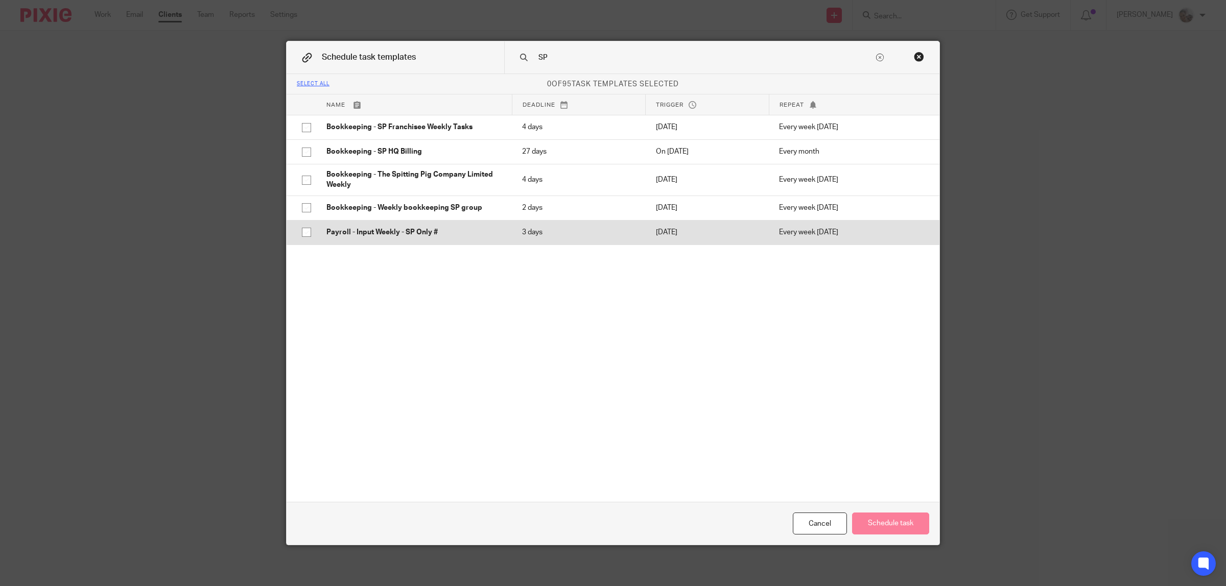
click at [304, 234] on input "checkbox" at bounding box center [306, 232] width 19 height 19
checkbox input "true"
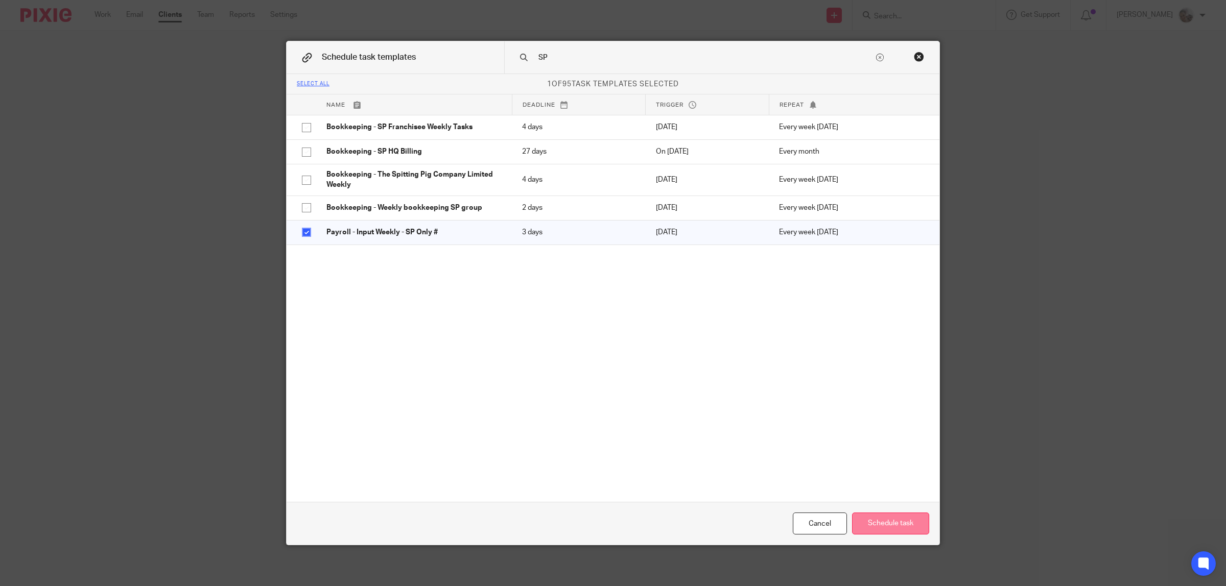
click at [903, 524] on button "Schedule task" at bounding box center [890, 524] width 77 height 22
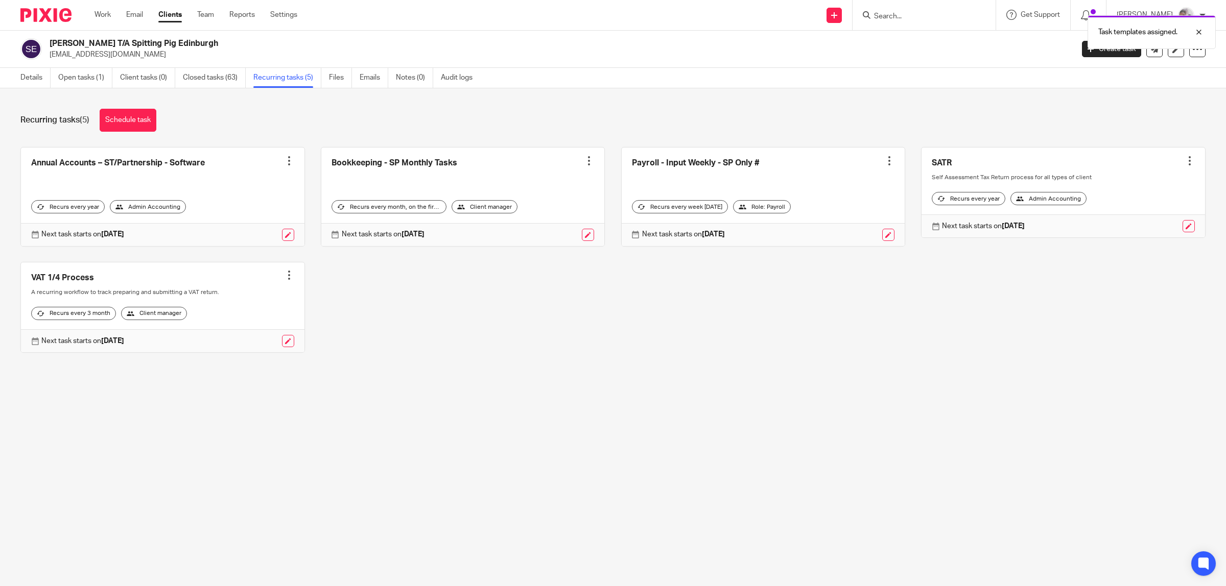
click at [884, 162] on div at bounding box center [889, 161] width 10 height 10
drag, startPoint x: 765, startPoint y: 282, endPoint x: 846, endPoint y: 258, distance: 84.7
click at [765, 282] on div "Annual Accounts – ST/Partnership - Software Create task Clone template Recalcul…" at bounding box center [605, 257] width 1201 height 221
click at [865, 241] on div at bounding box center [810, 235] width 170 height 12
click at [882, 236] on link at bounding box center [888, 235] width 12 height 12
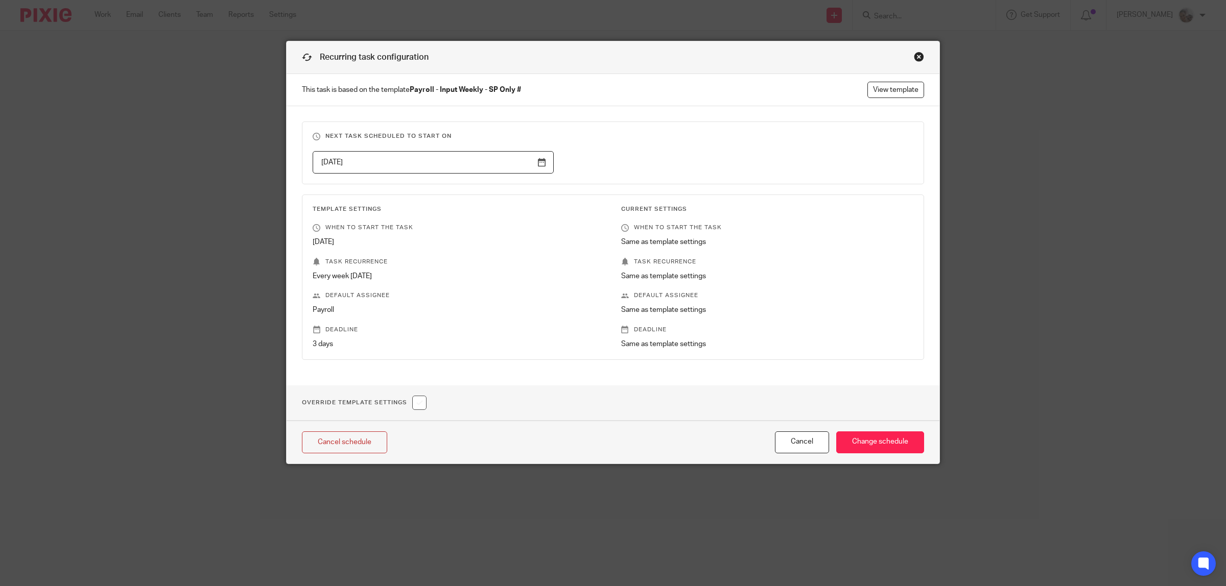
click at [419, 402] on input "checkbox" at bounding box center [419, 403] width 14 height 14
checkbox input "true"
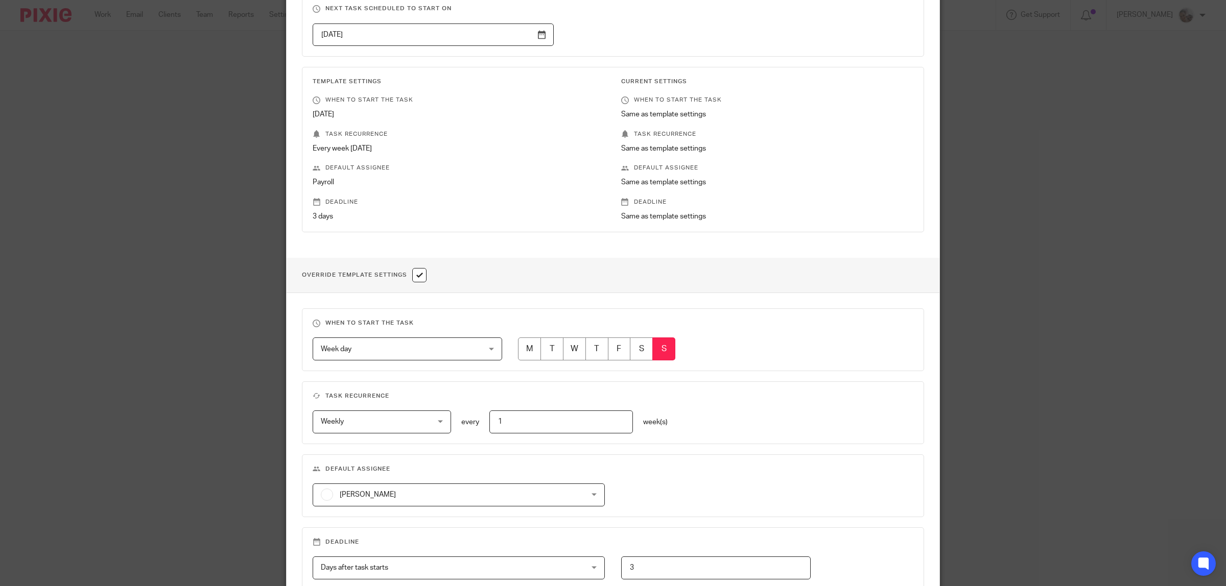
scroll to position [243, 0]
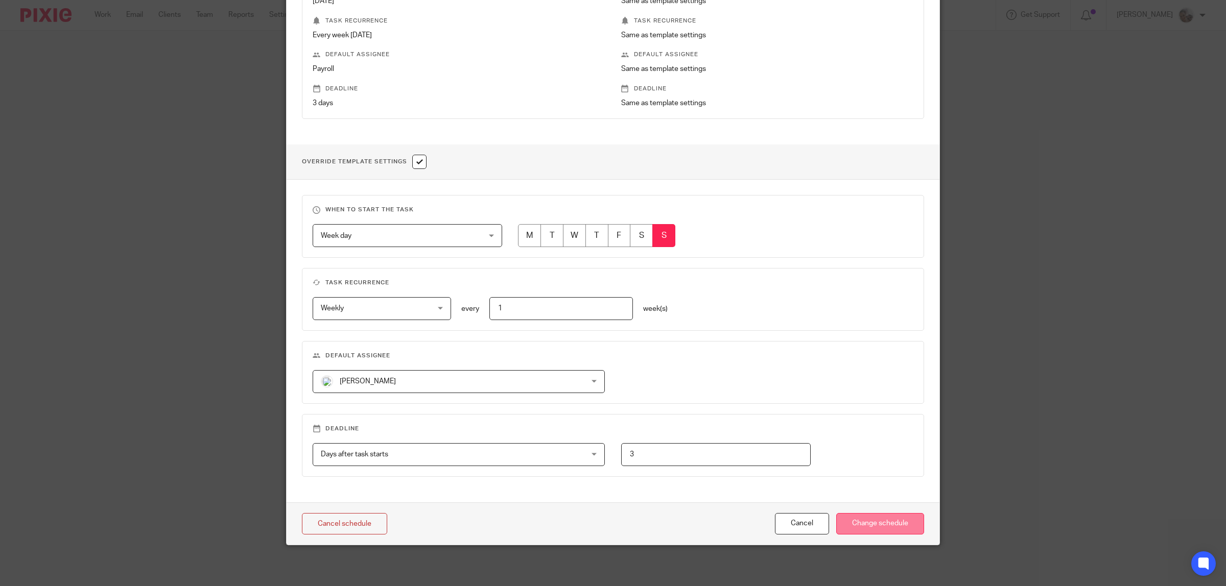
click at [857, 526] on input "Change schedule" at bounding box center [880, 524] width 88 height 22
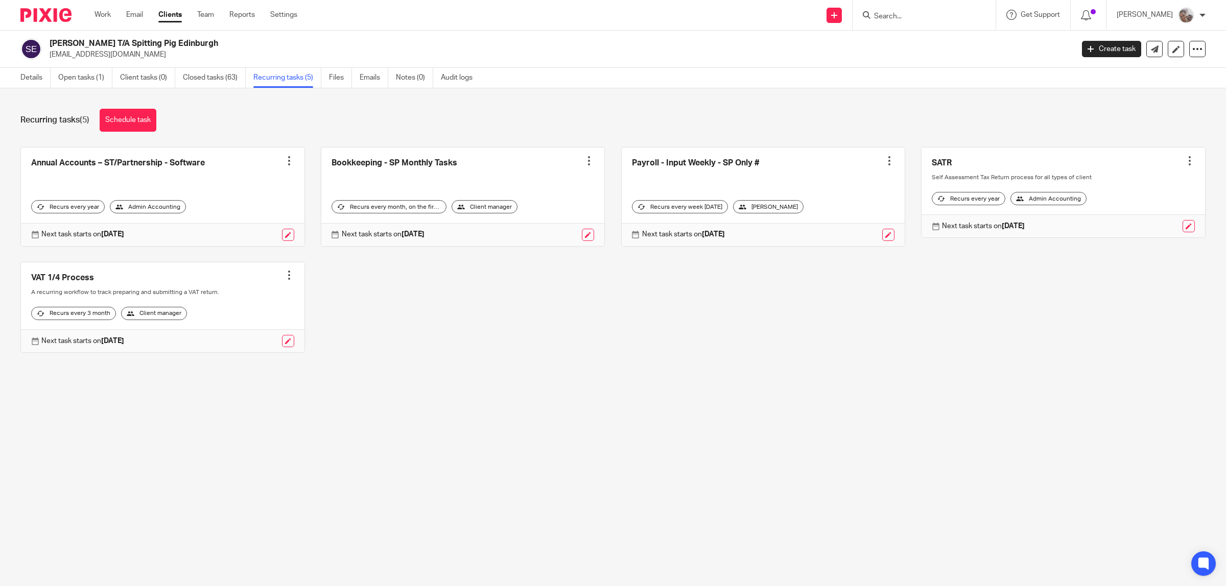
click at [584, 157] on div at bounding box center [589, 161] width 10 height 10
click at [481, 276] on div "Annual Accounts – ST/Partnership - Software Create task Clone template Recalcul…" at bounding box center [605, 257] width 1201 height 221
click at [297, 14] on link "Settings" at bounding box center [283, 15] width 27 height 10
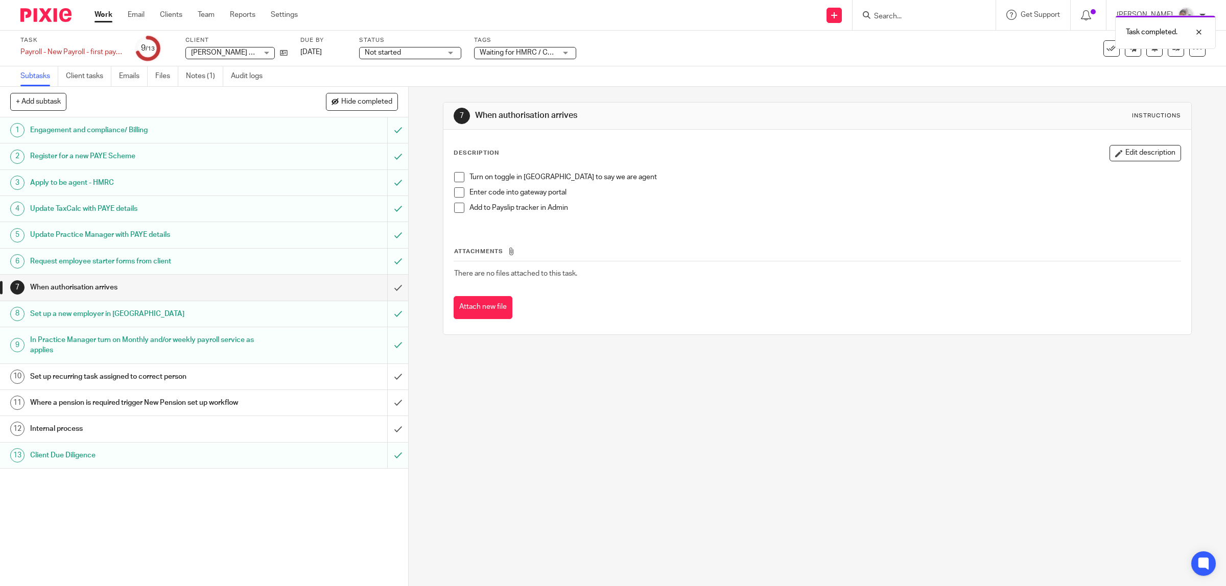
click at [267, 380] on div "Set up recurring task assigned to correct person" at bounding box center [203, 376] width 347 height 15
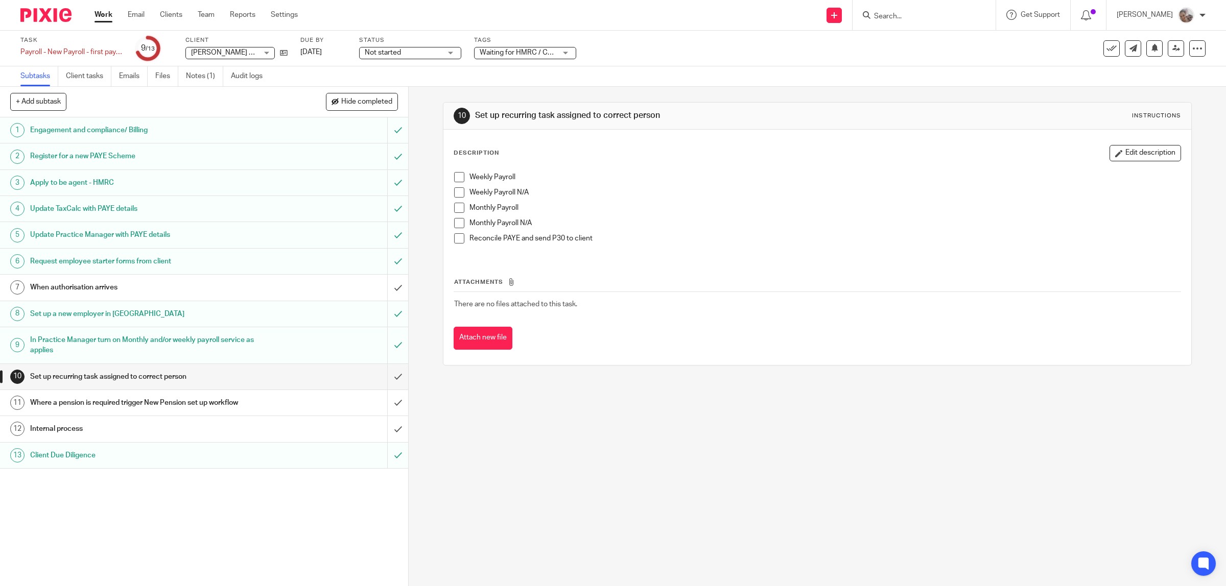
click at [454, 179] on span at bounding box center [459, 177] width 10 height 10
click at [381, 377] on input "submit" at bounding box center [204, 377] width 408 height 26
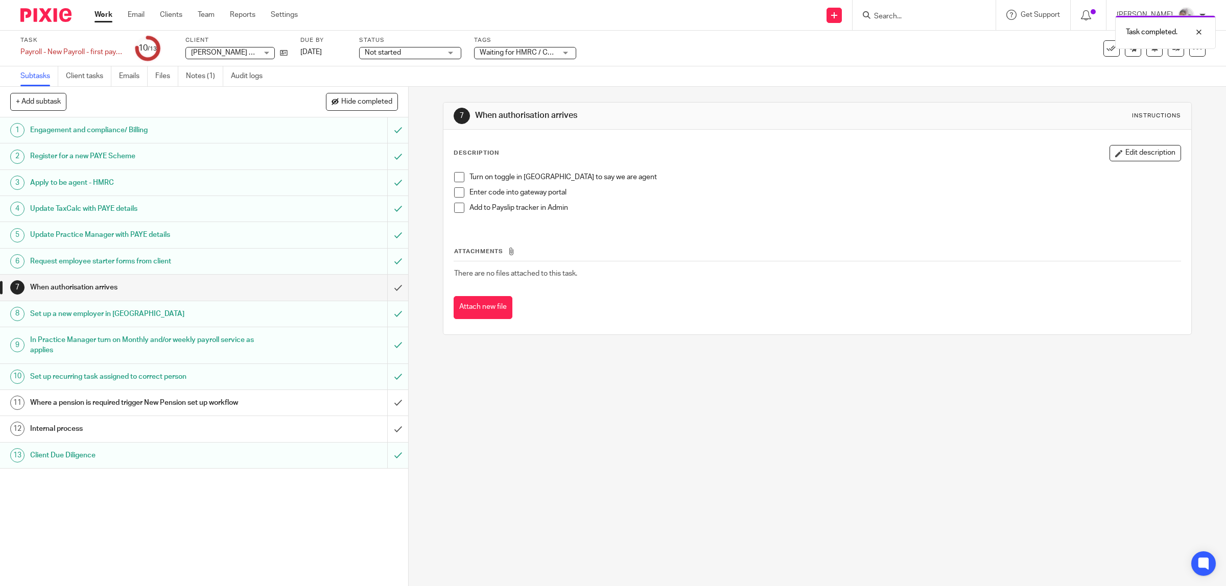
click at [159, 428] on h1 "Internal process" at bounding box center [145, 428] width 231 height 15
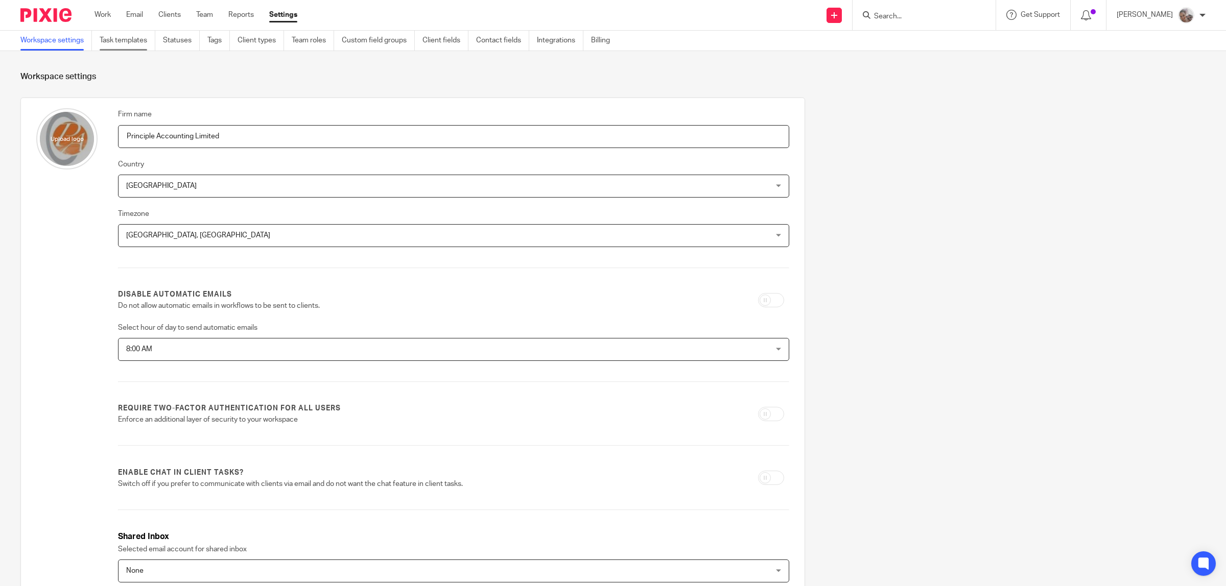
click at [117, 36] on link "Task templates" at bounding box center [128, 41] width 56 height 20
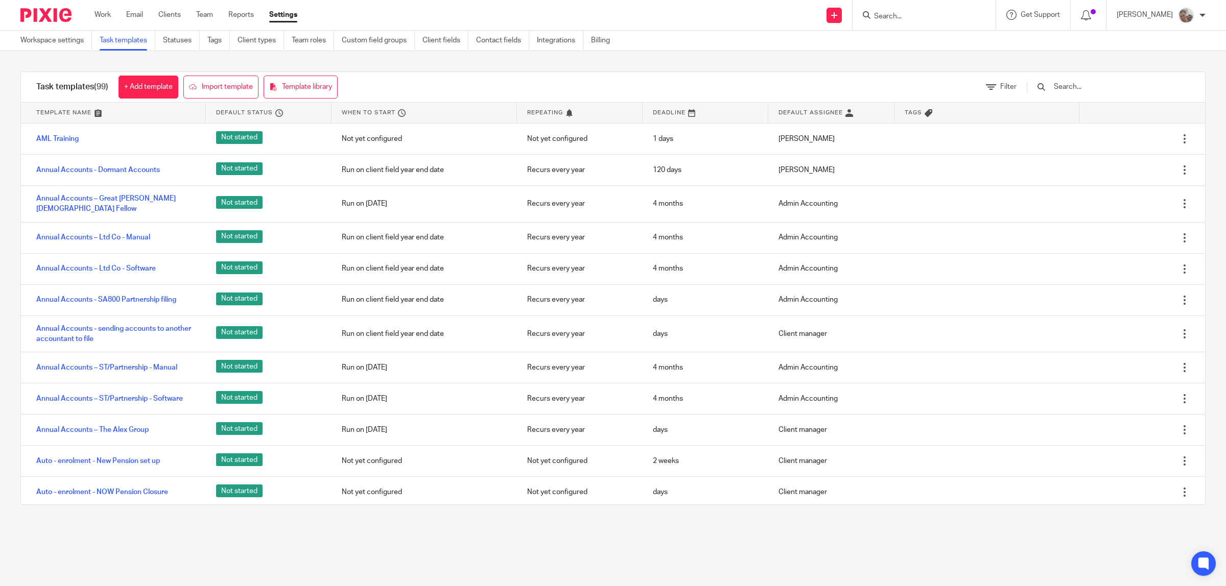
click at [1085, 90] on input "text" at bounding box center [1112, 86] width 119 height 11
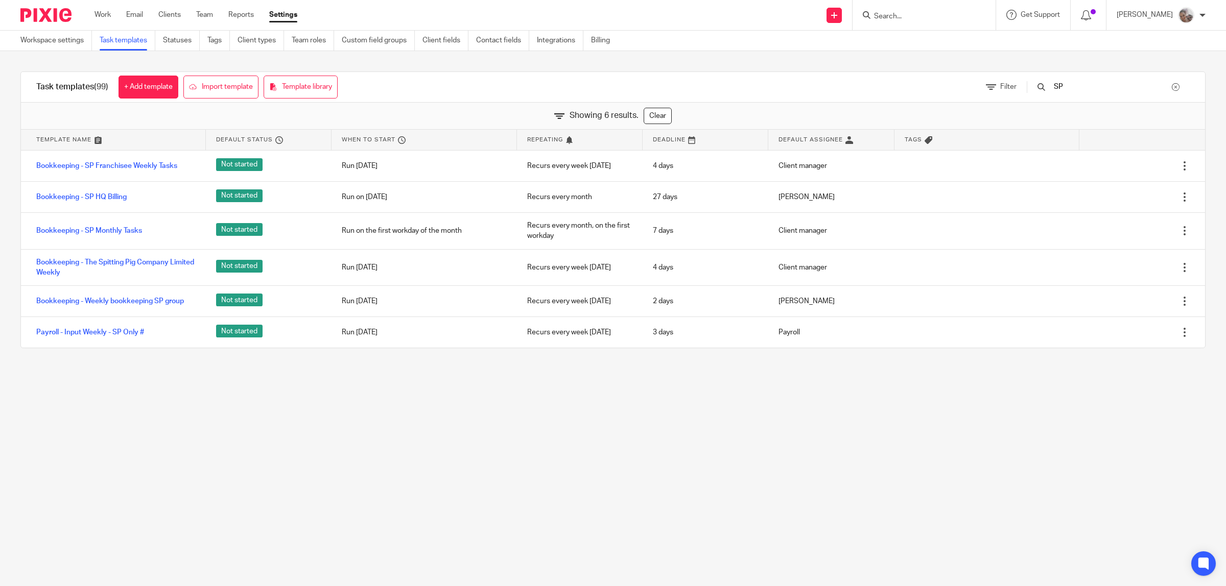
type input "SP"
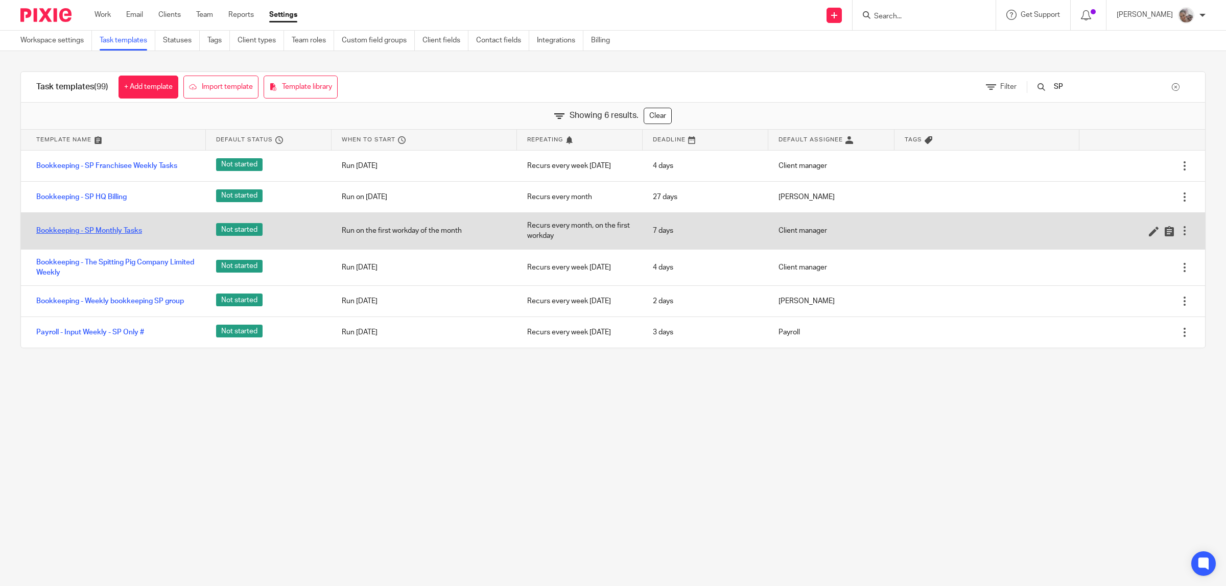
click at [102, 232] on link "Bookkeeping - SP Monthly Tasks" at bounding box center [89, 231] width 106 height 10
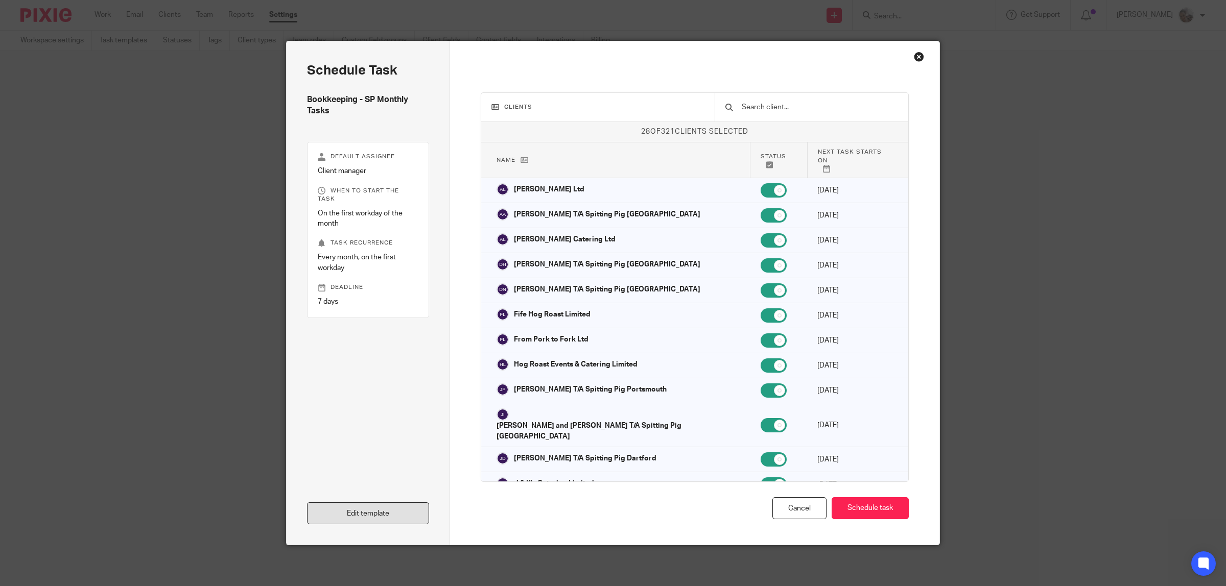
click at [353, 519] on link "Edit template" at bounding box center [368, 514] width 122 height 22
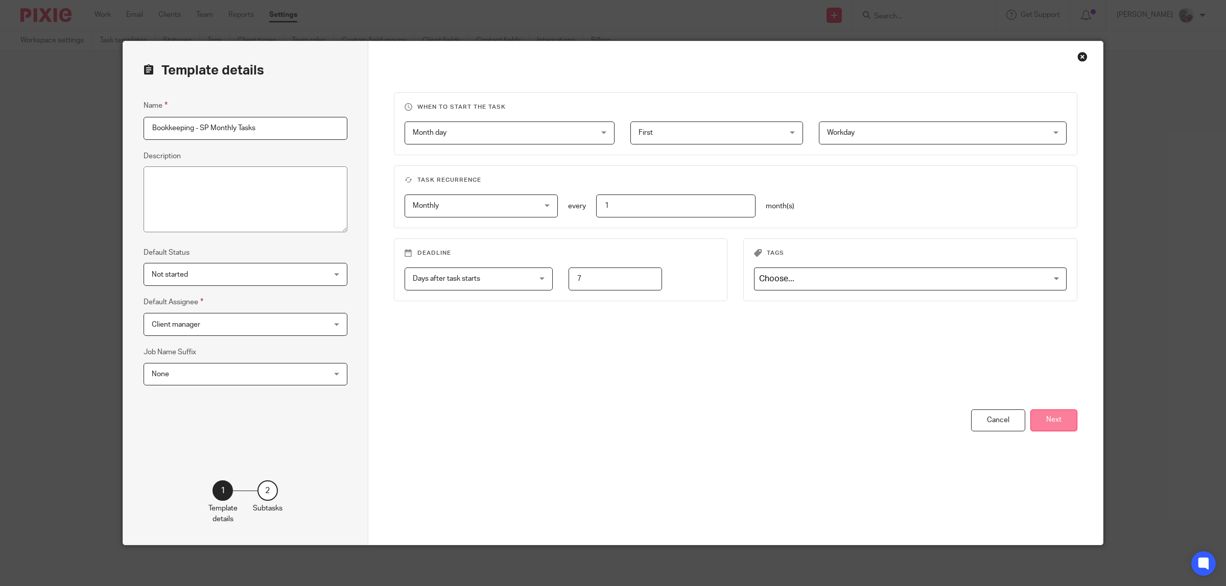
click at [1053, 419] on button "Next" at bounding box center [1053, 421] width 47 height 22
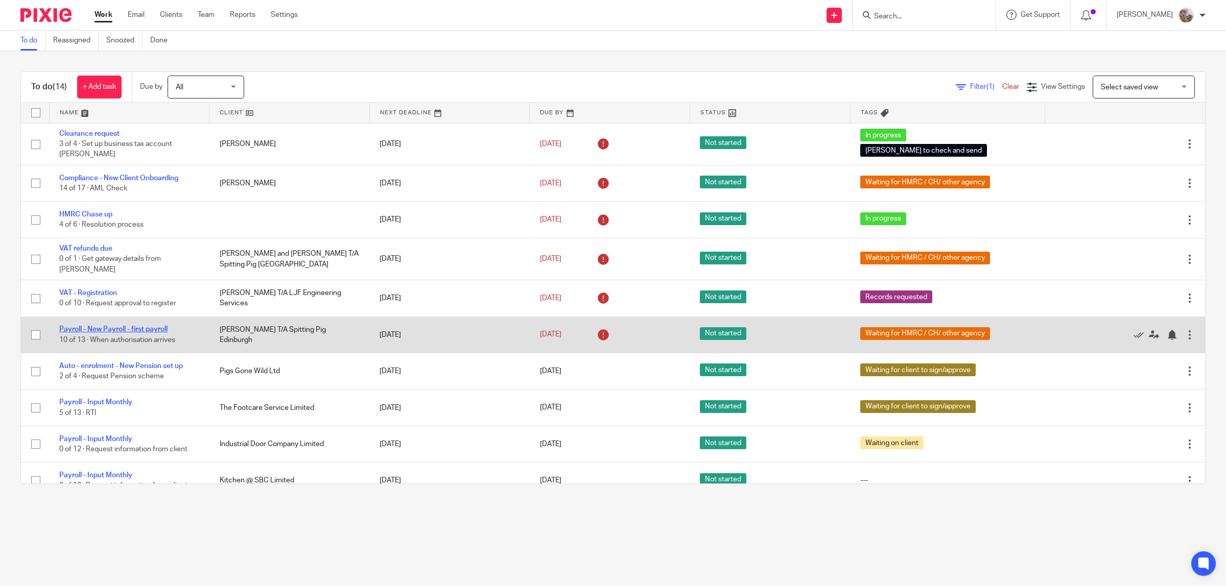
click at [148, 326] on link "Payroll - New Payroll - first payroll" at bounding box center [113, 329] width 108 height 7
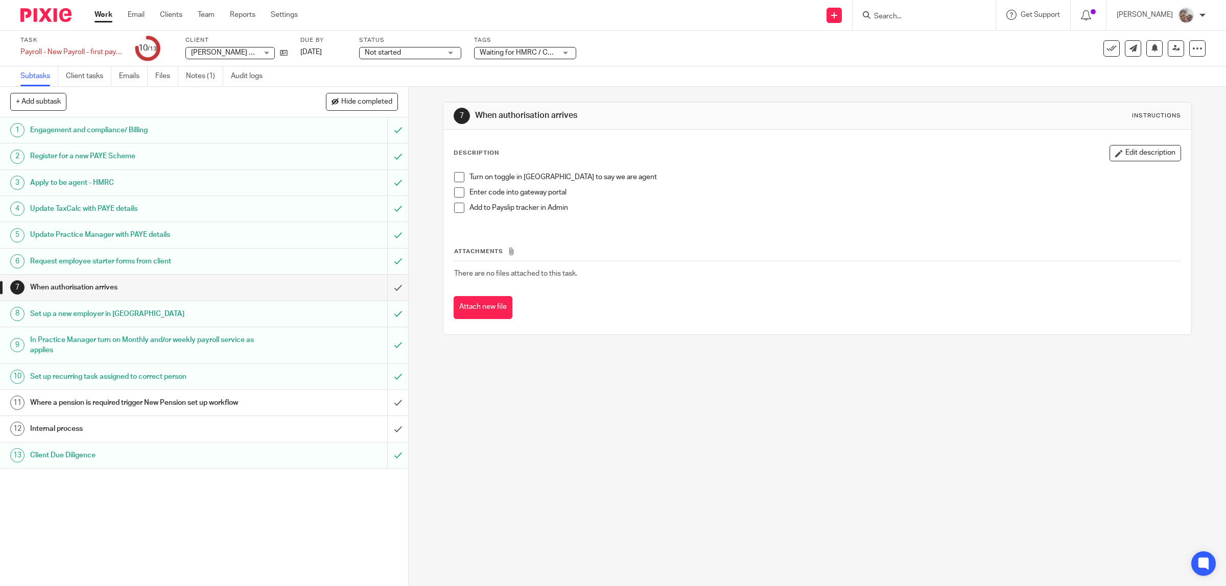
click at [509, 51] on span "Waiting for HMRC / CH/ other agency" at bounding box center [540, 52] width 120 height 7
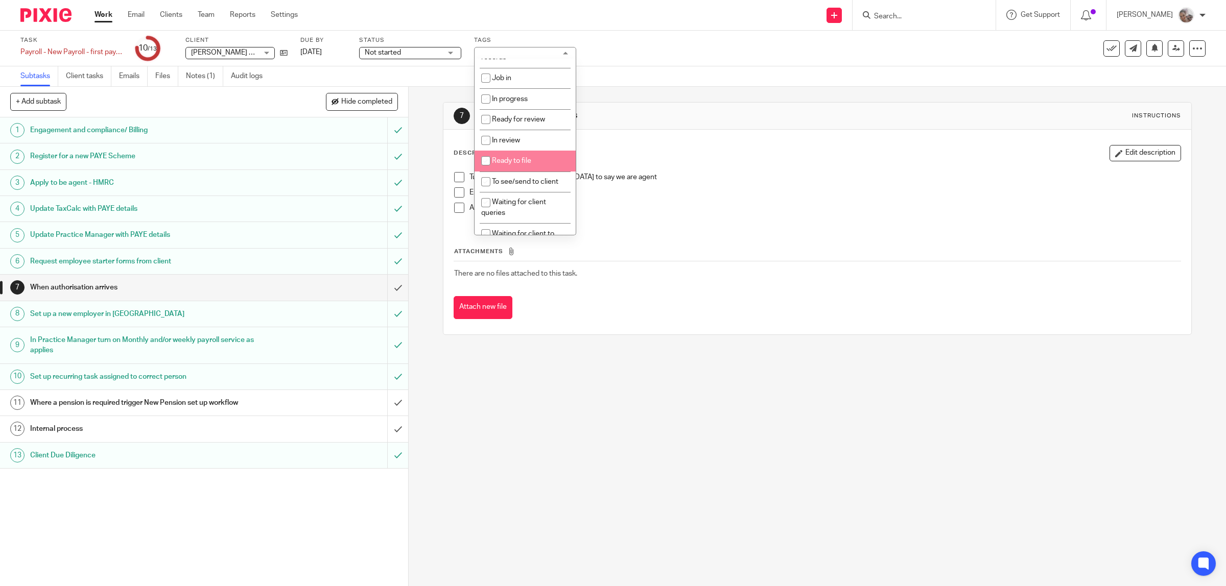
scroll to position [128, 0]
click at [524, 147] on li "Waiting for client queries" at bounding box center [525, 143] width 101 height 31
checkbox input "true"
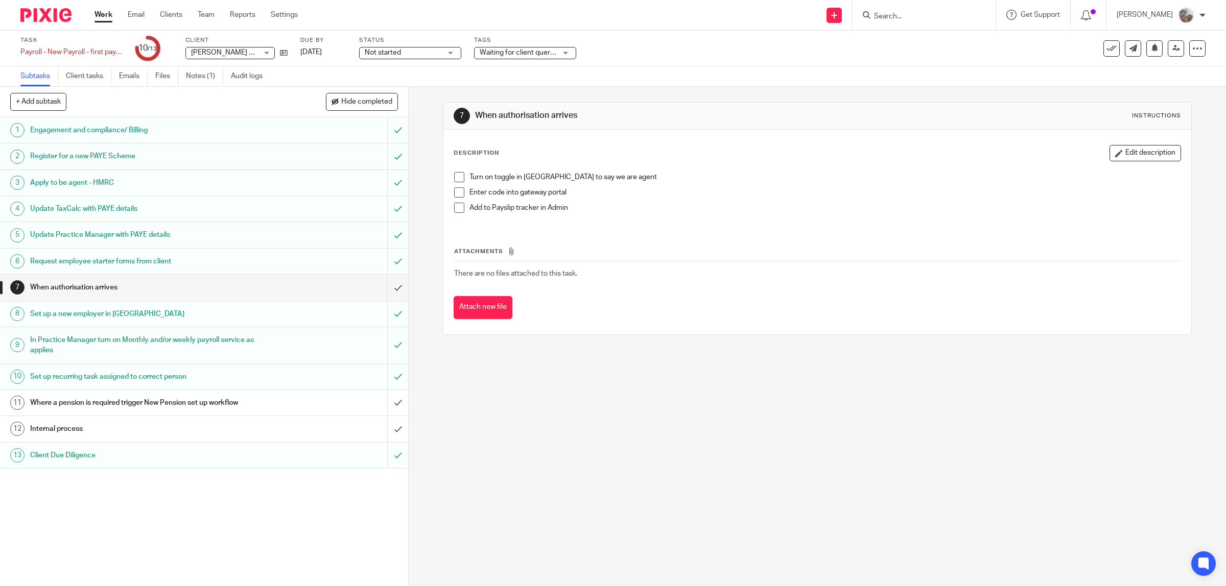
click at [620, 491] on div "7 When authorisation arrives Instructions Description Edit description Turn on …" at bounding box center [817, 337] width 817 height 500
click at [102, 15] on link "Work" at bounding box center [103, 15] width 18 height 10
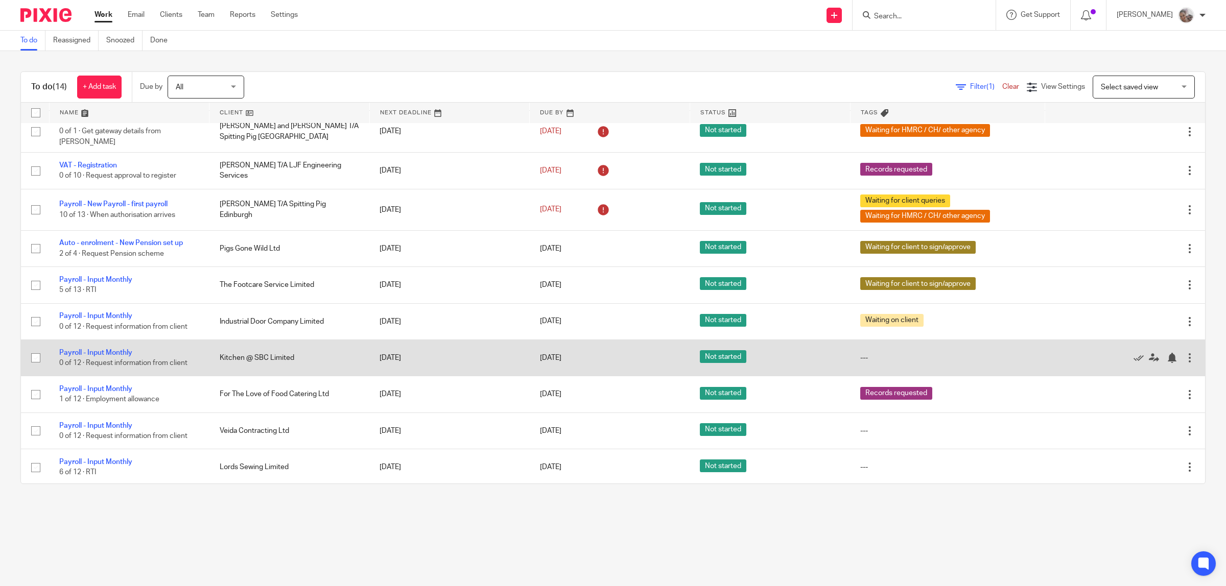
scroll to position [167, 0]
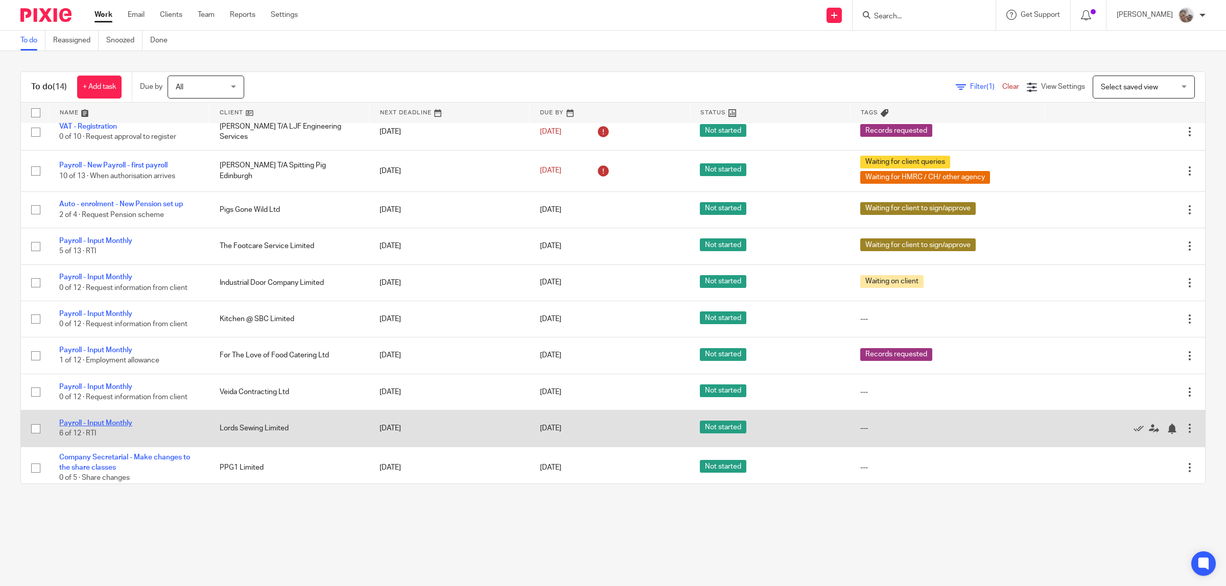
click at [114, 420] on link "Payroll - Input Monthly" at bounding box center [95, 423] width 73 height 7
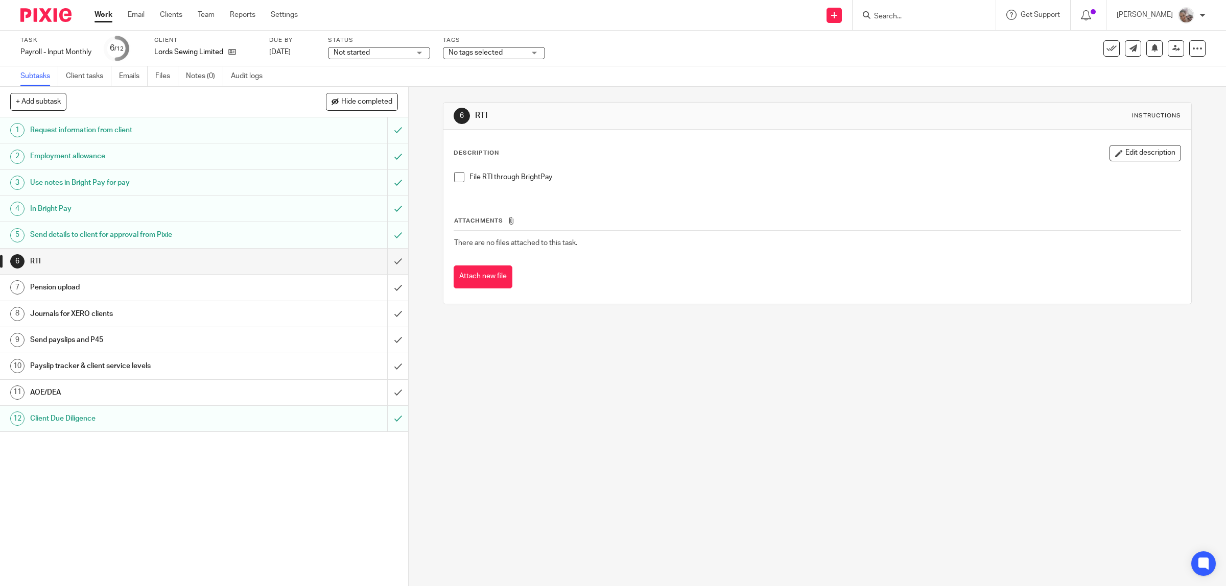
click at [493, 54] on span "No tags selected" at bounding box center [475, 52] width 54 height 7
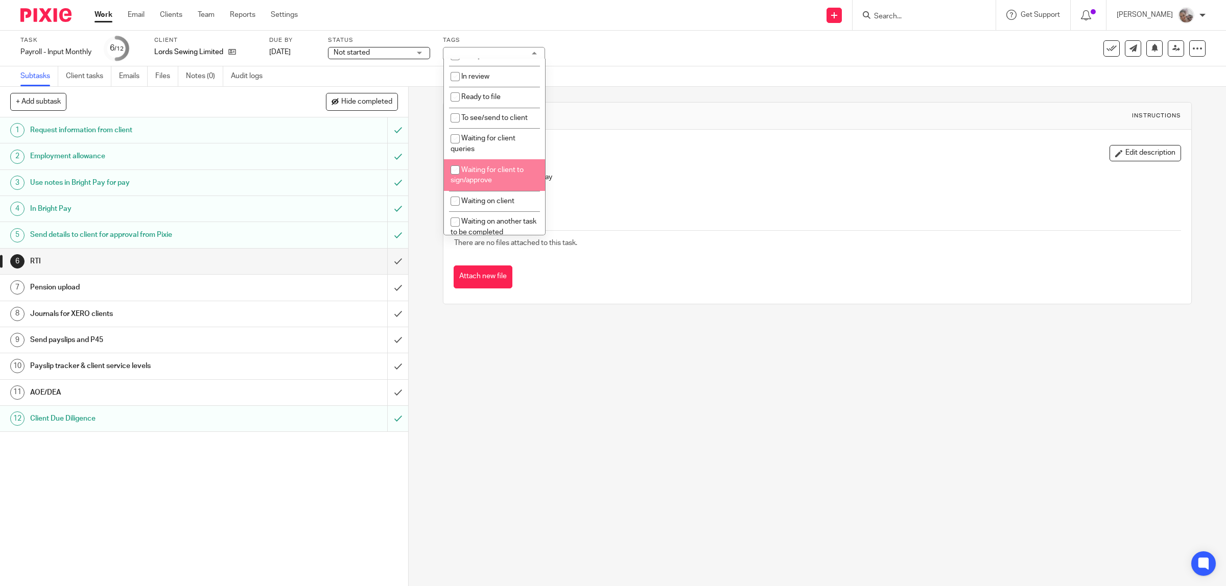
click at [511, 175] on li "Waiting for client to sign/approve" at bounding box center [494, 174] width 101 height 31
checkbox input "true"
click at [580, 565] on div "6 RTI Instructions Description Edit description File RTI through BrightPay Atta…" at bounding box center [817, 337] width 817 height 500
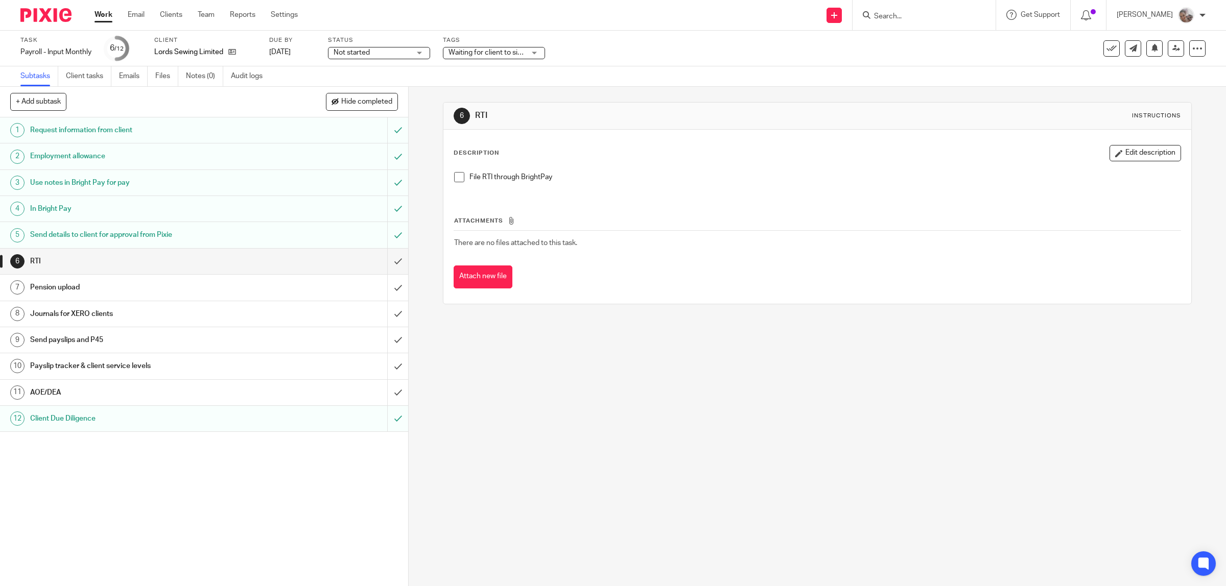
click at [107, 394] on h1 "AOE/DEA" at bounding box center [145, 392] width 231 height 15
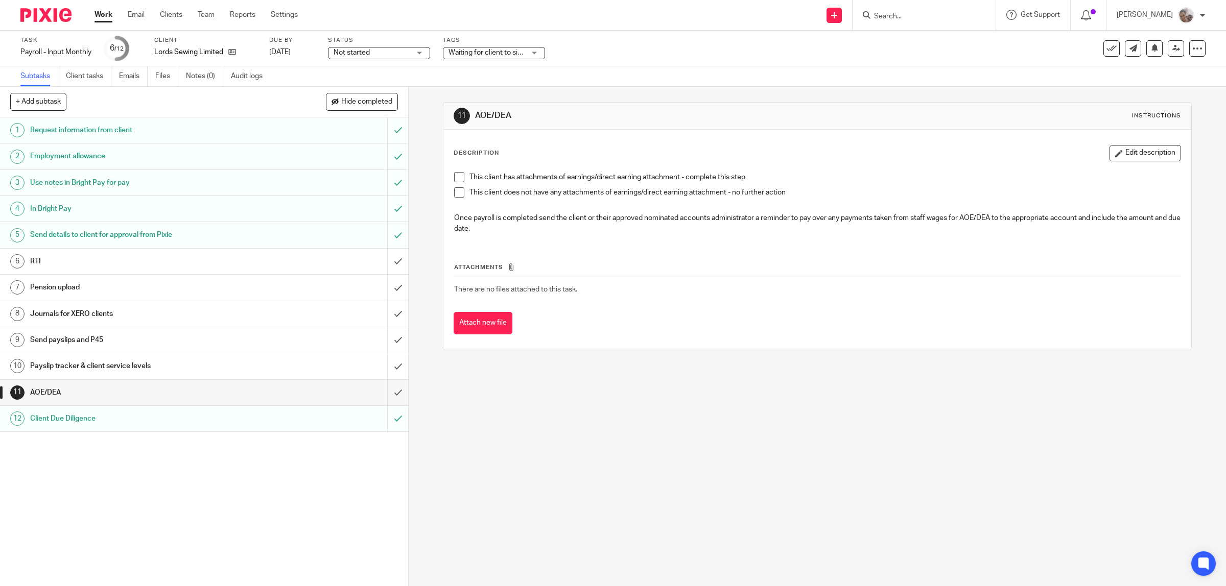
click at [454, 193] on span at bounding box center [459, 192] width 10 height 10
click at [599, 479] on div "11 AOE/DEA Instructions Description Edit description This client has attachment…" at bounding box center [817, 337] width 817 height 500
click at [390, 397] on input "submit" at bounding box center [204, 393] width 408 height 26
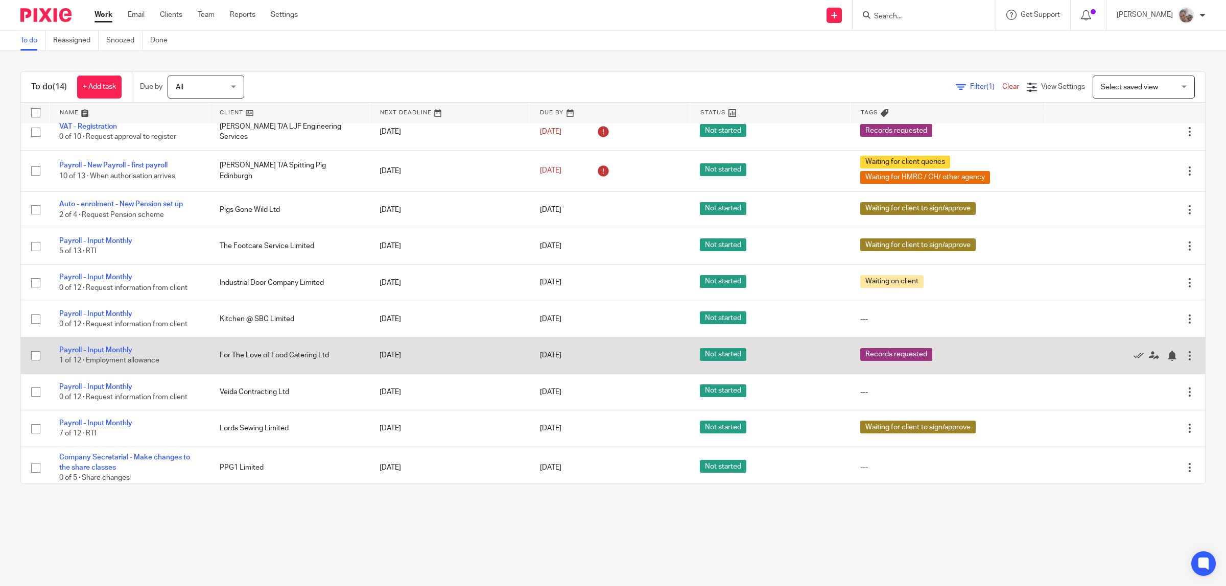
scroll to position [39, 0]
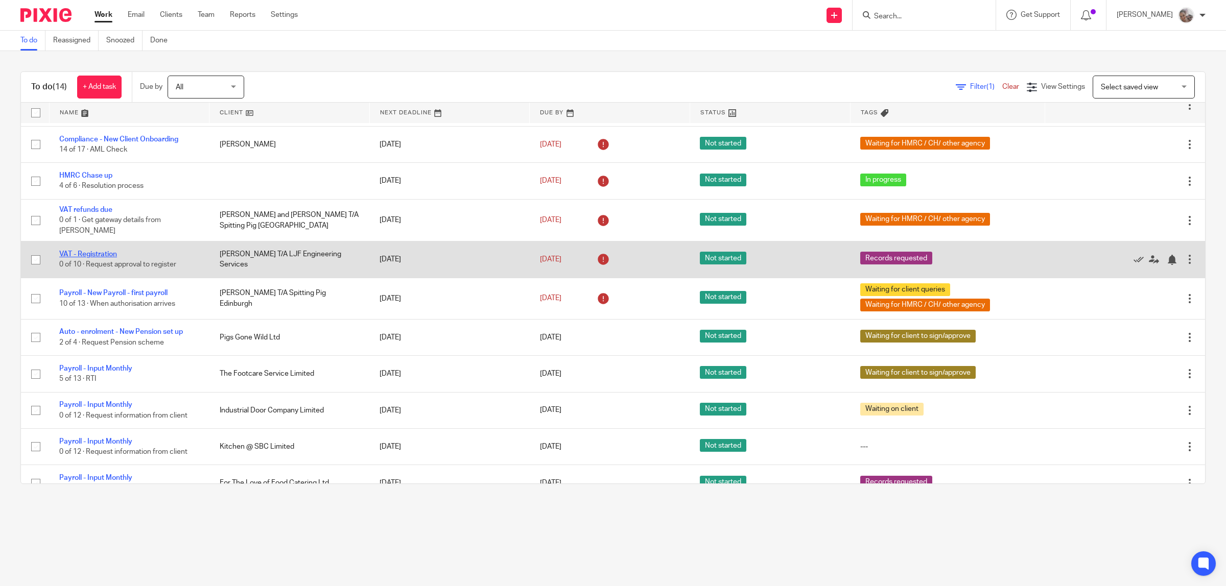
click at [86, 251] on link "VAT - Registration" at bounding box center [88, 254] width 58 height 7
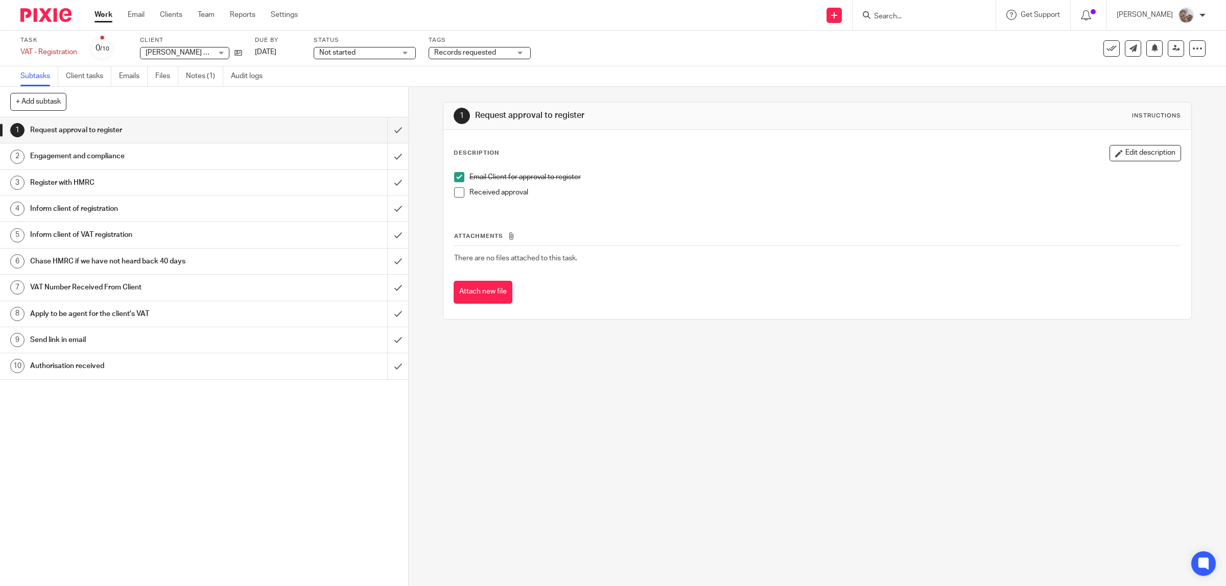
click at [454, 196] on span at bounding box center [459, 192] width 10 height 10
click at [382, 131] on input "submit" at bounding box center [204, 130] width 408 height 26
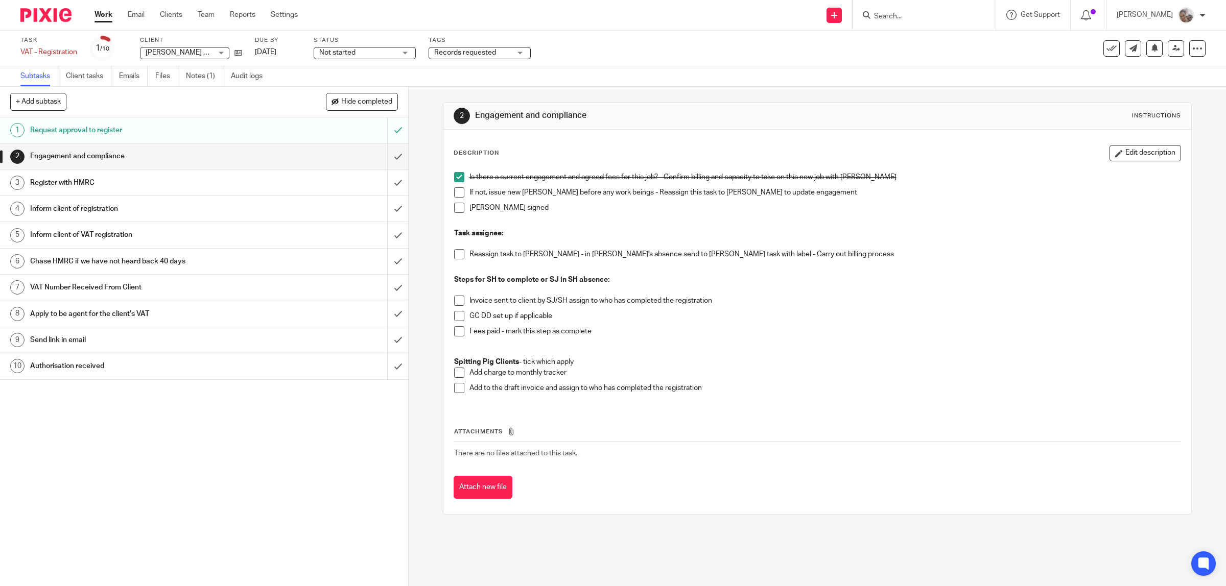
click at [455, 302] on span at bounding box center [459, 301] width 10 height 10
